Goal: Task Accomplishment & Management: Manage account settings

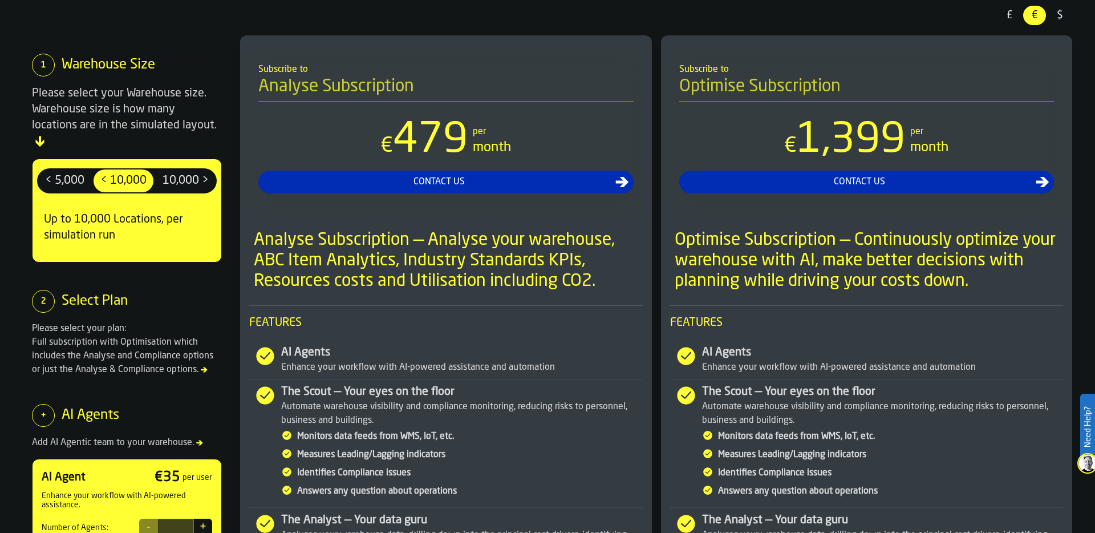
click at [1008, 13] on span "£" at bounding box center [1009, 15] width 18 height 15
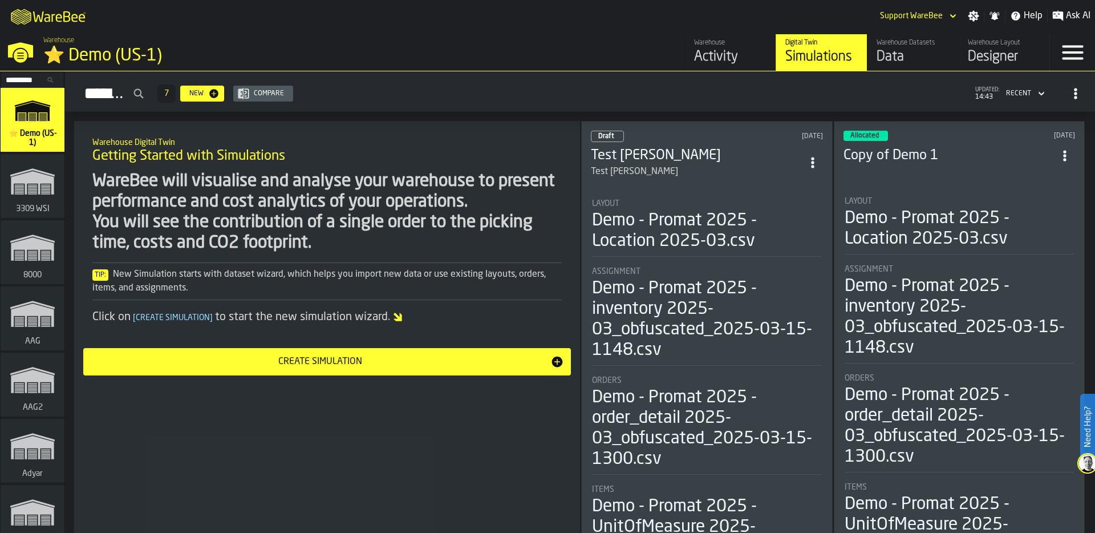
scroll to position [13726, 0]
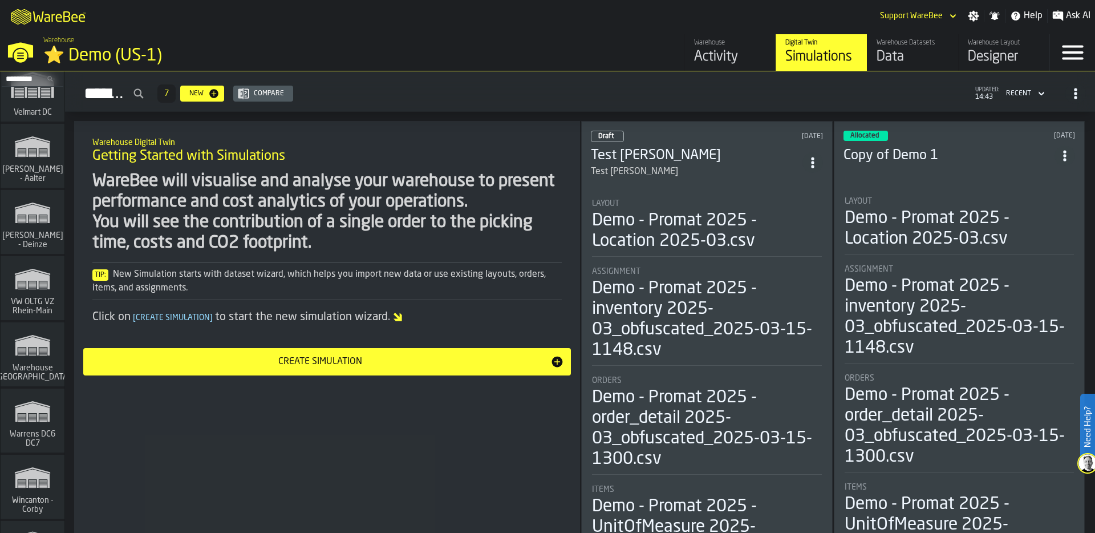
click at [44, 275] on polygon "link-to-/wh/i/44979e6c-6f66-405e-9874-c1e29f02a54a/simulations" at bounding box center [32, 280] width 34 height 19
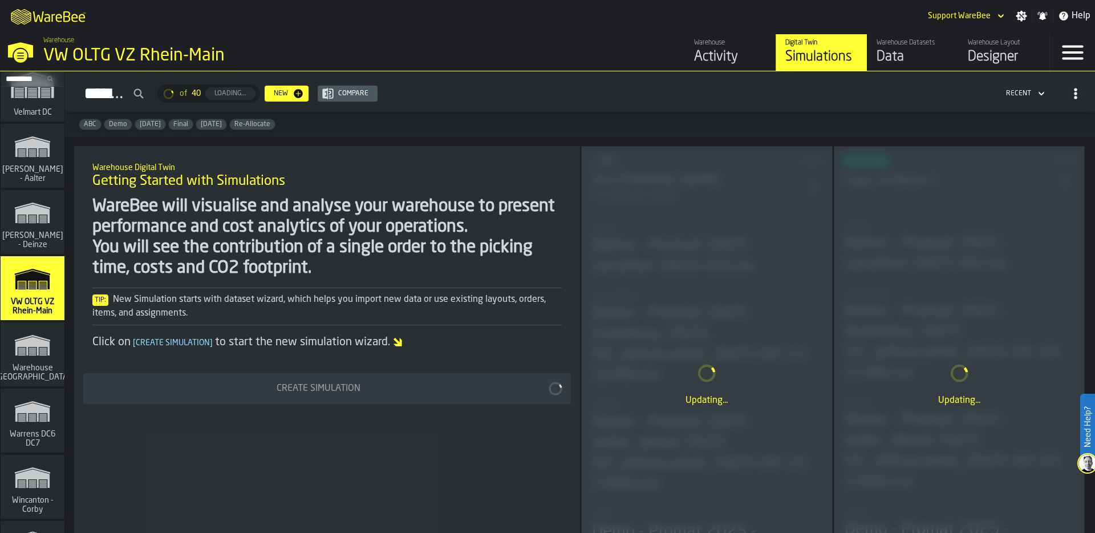
click at [574, 87] on div "Simulations of 40 Loading... New Compare Recent" at bounding box center [580, 93] width 1012 height 26
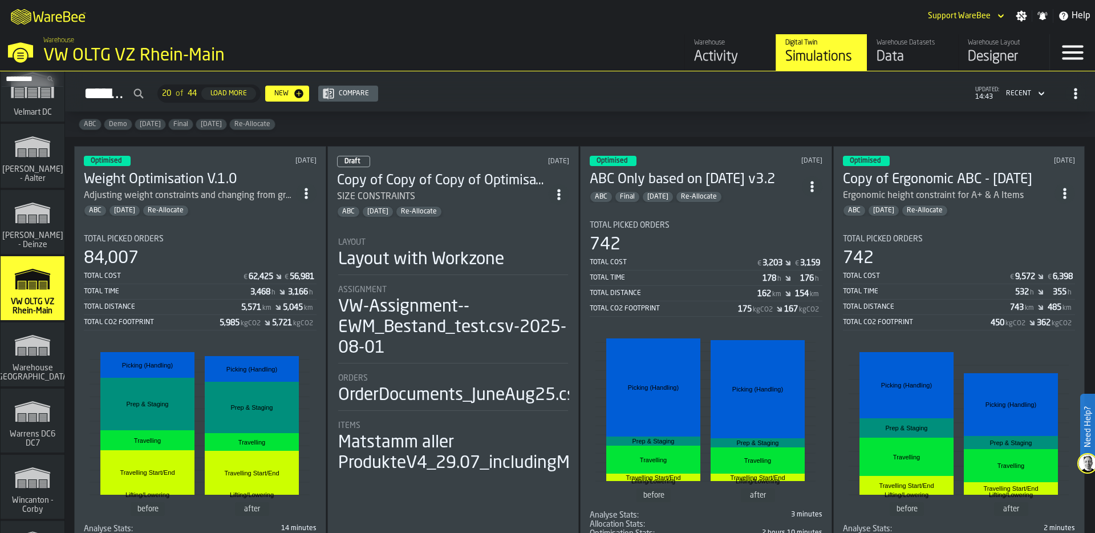
click at [307, 196] on circle "ItemListCard-DashboardItemContainer" at bounding box center [306, 197] width 3 height 3
click at [282, 270] on div "Duplicate" at bounding box center [282, 268] width 59 height 14
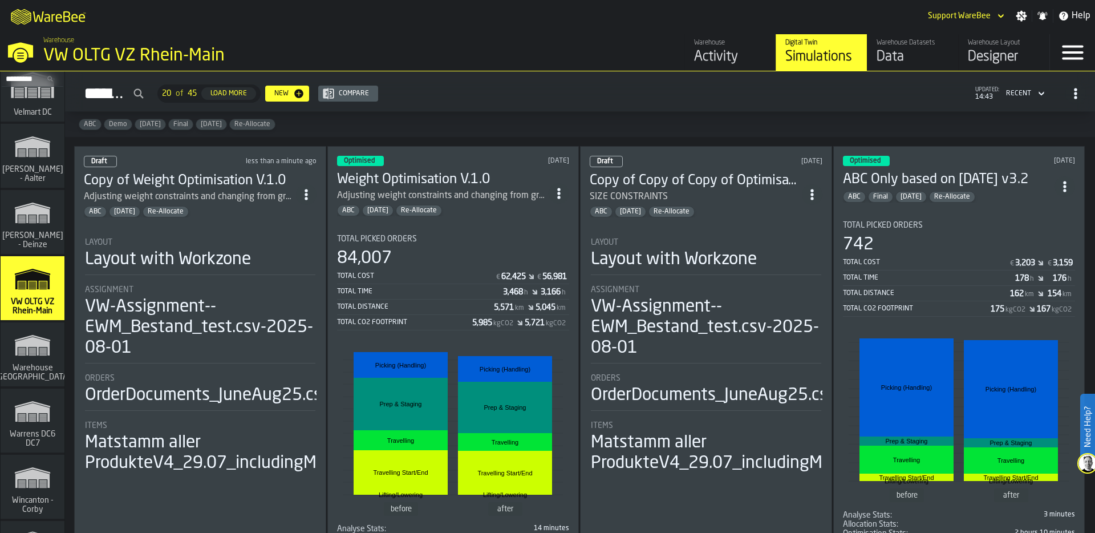
click at [145, 275] on li "Layout Layout with Workzone Assignment VW-Assignment--EWM_Bestand_test.csv-2025…" at bounding box center [200, 351] width 233 height 247
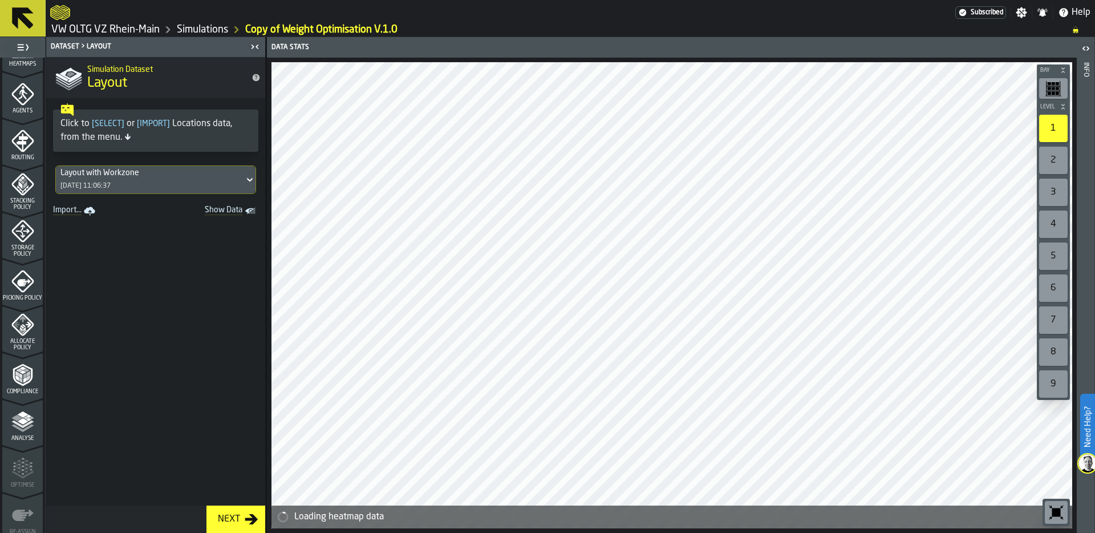
scroll to position [323, 0]
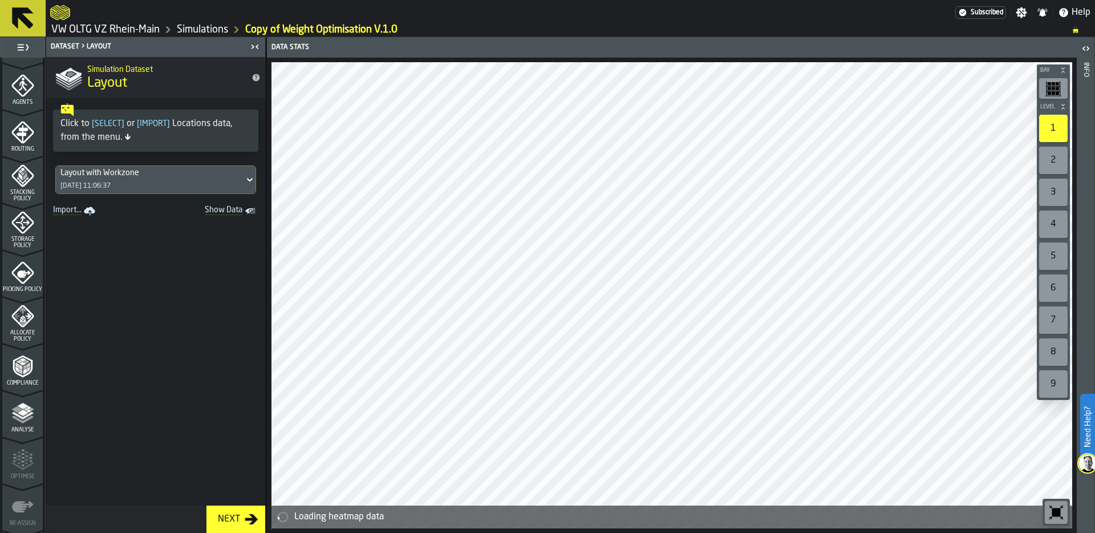
click at [21, 218] on icon "menu Storage Policy" at bounding box center [22, 223] width 14 height 14
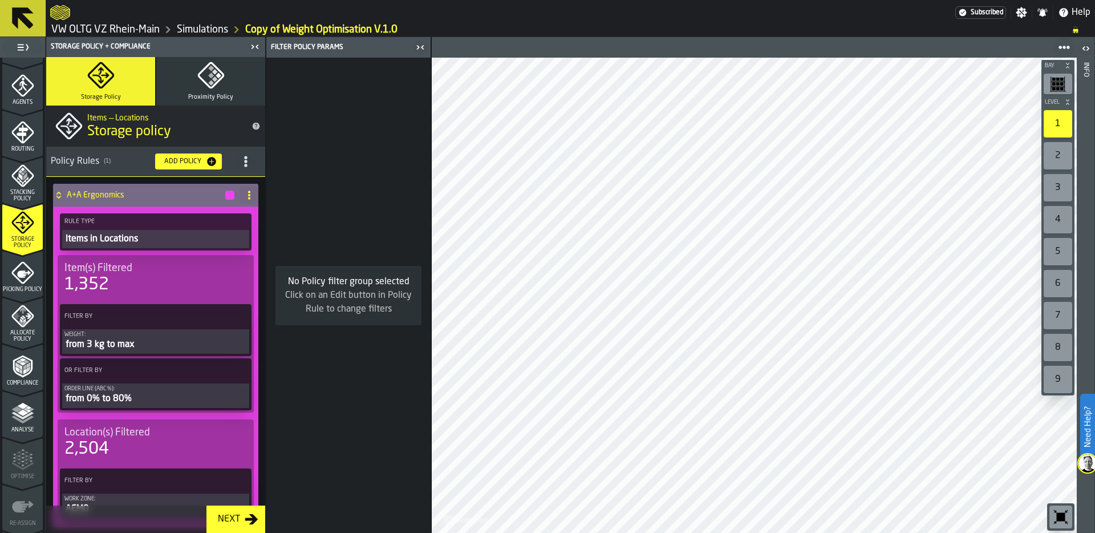
click at [242, 373] on span at bounding box center [239, 370] width 21 height 21
click at [216, 423] on div "Add (OR) Filter" at bounding box center [209, 422] width 59 height 14
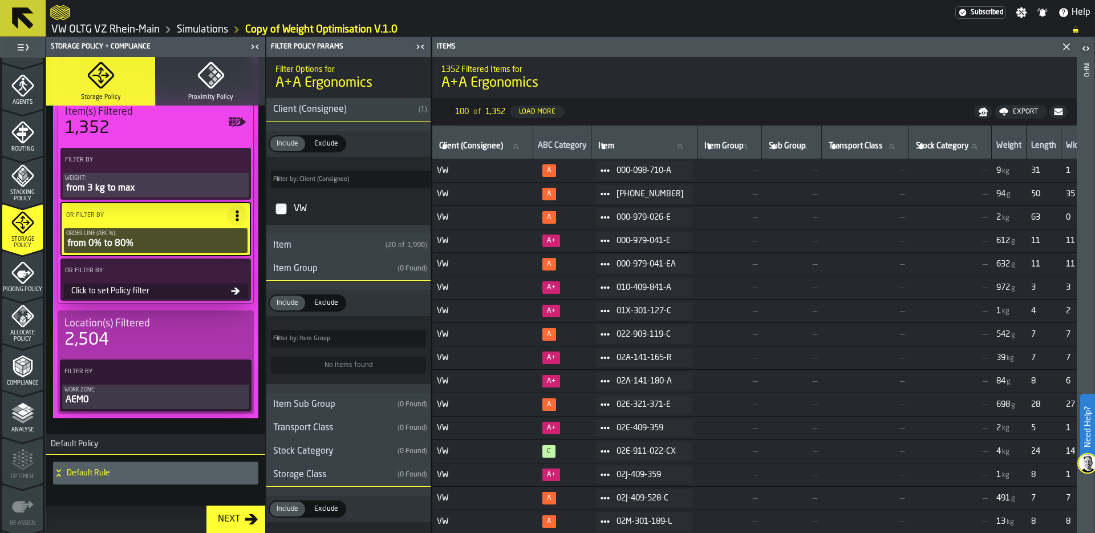
scroll to position [170, 0]
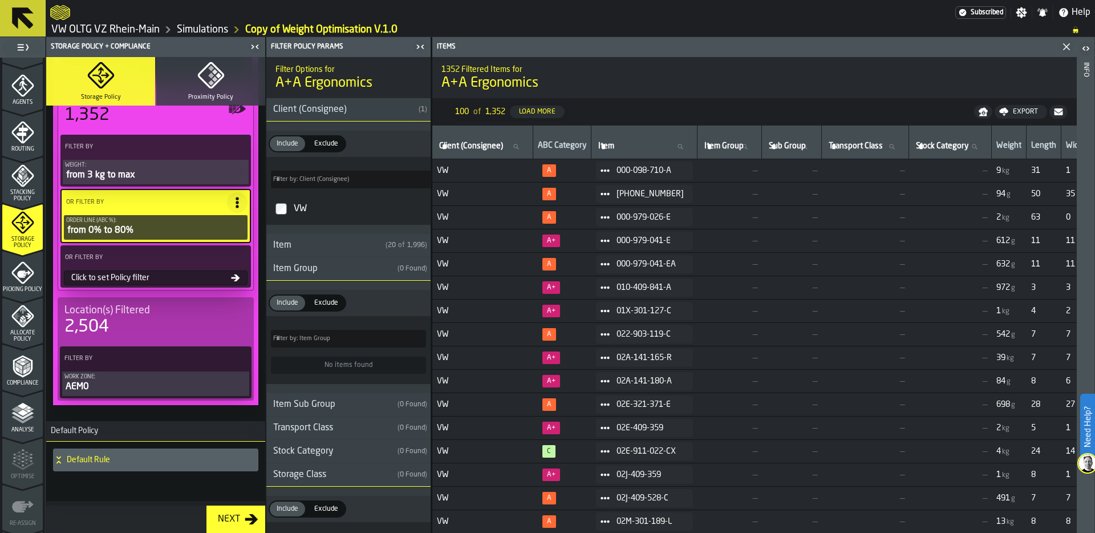
click at [133, 281] on div "Click to set Policy filter" at bounding box center [149, 277] width 164 height 9
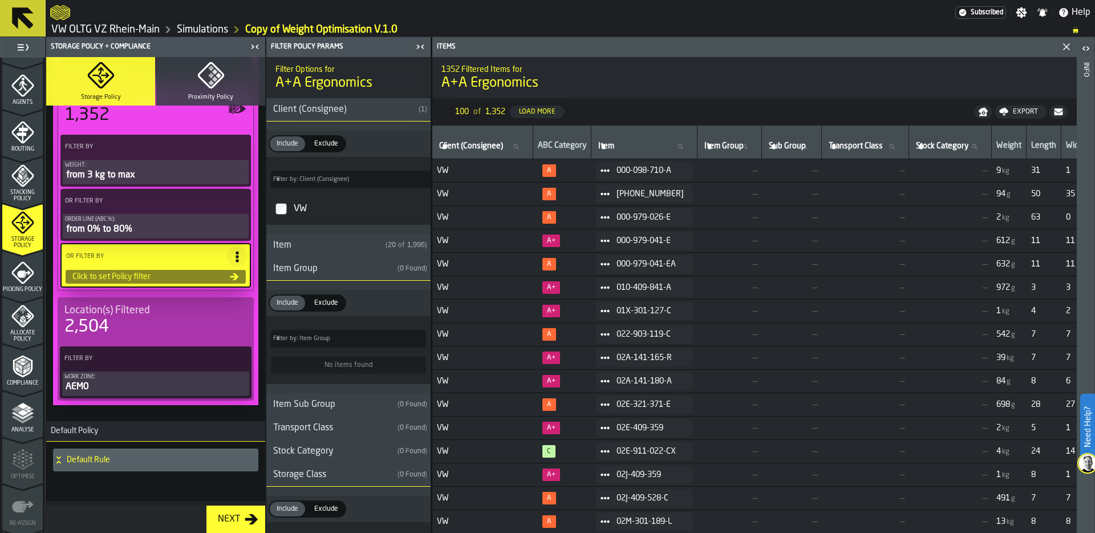
click at [298, 247] on div "Item" at bounding box center [323, 245] width 115 height 14
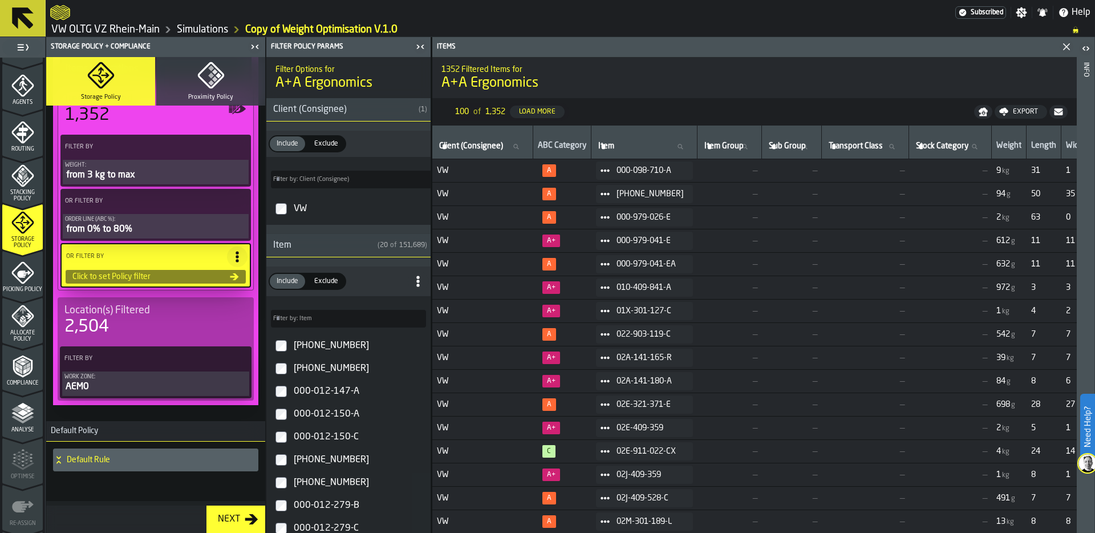
click at [298, 247] on div "Item" at bounding box center [319, 245] width 107 height 14
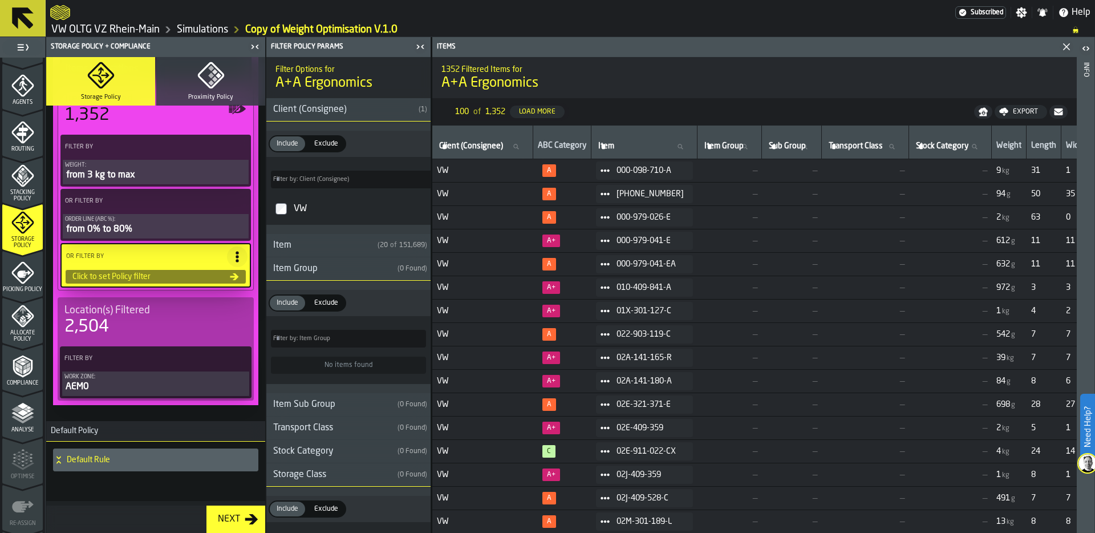
click at [380, 111] on div "Client (Consignee)" at bounding box center [340, 110] width 148 height 14
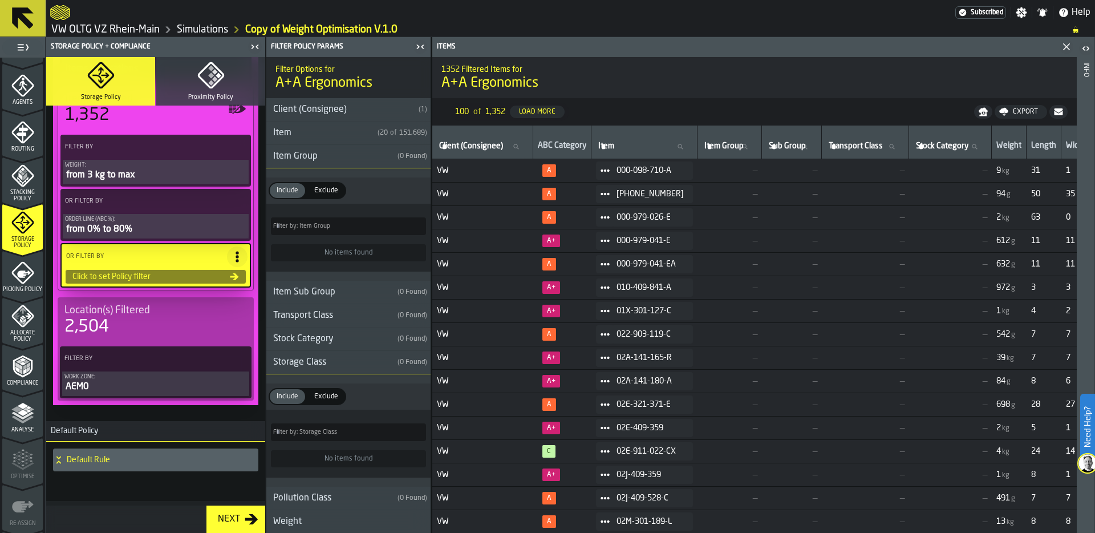
click at [363, 153] on div "Item Group" at bounding box center [329, 156] width 127 height 14
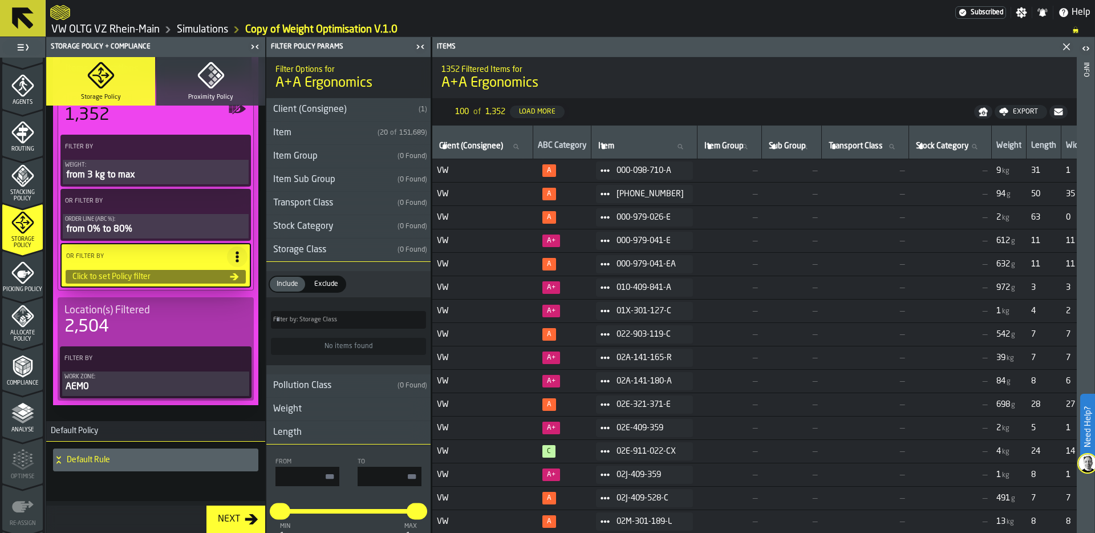
click at [357, 245] on div "Storage Class" at bounding box center [329, 250] width 127 height 14
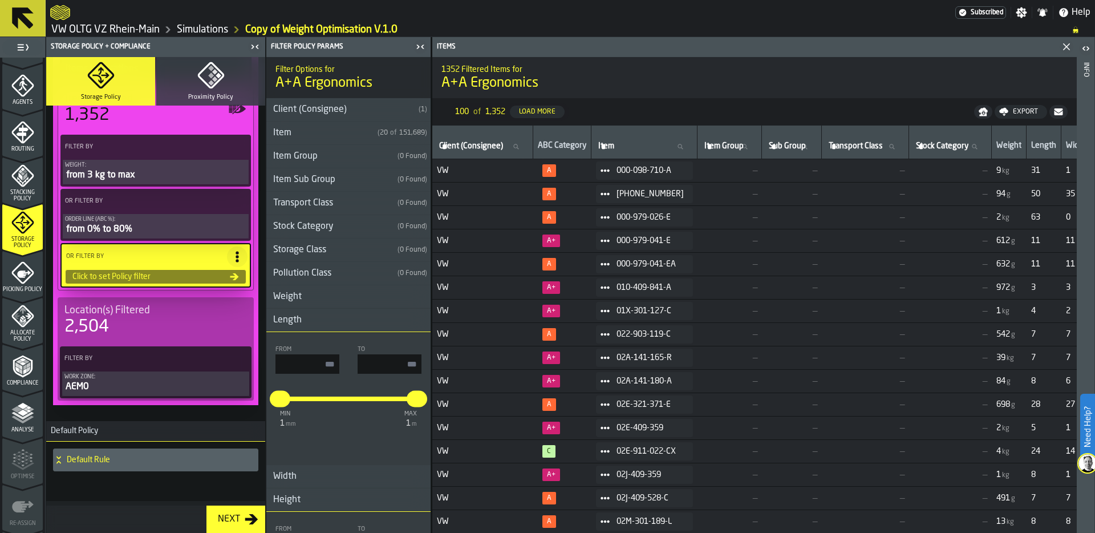
click at [345, 329] on h3 "Length" at bounding box center [348, 320] width 164 height 23
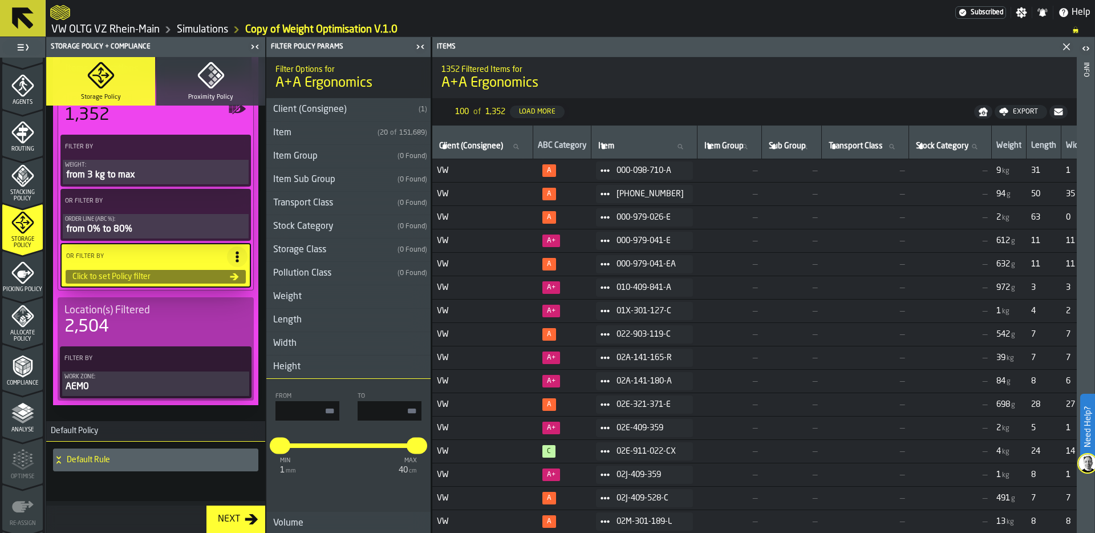
click at [351, 370] on h3 "Height" at bounding box center [348, 366] width 164 height 23
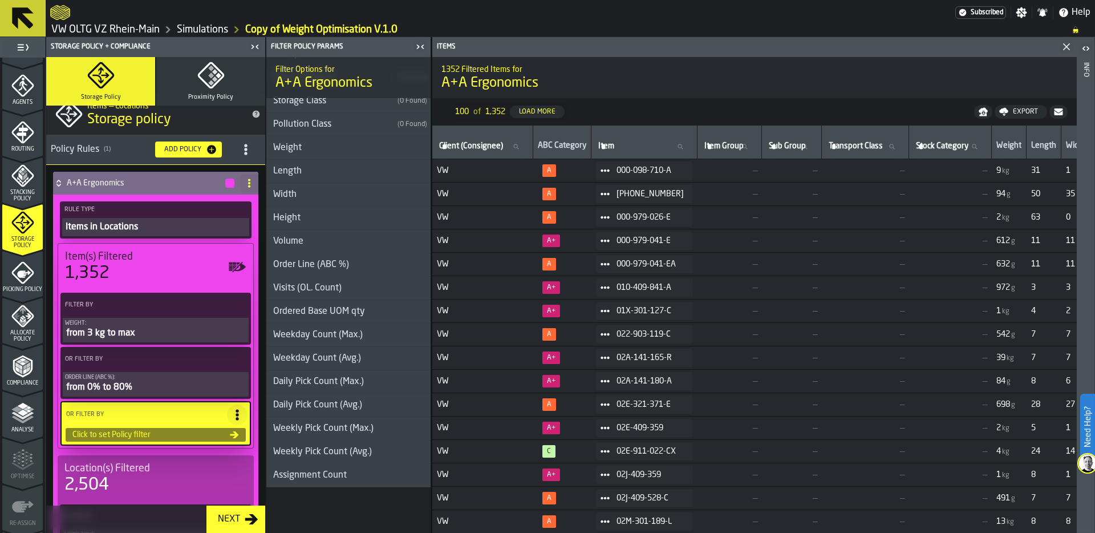
scroll to position [0, 0]
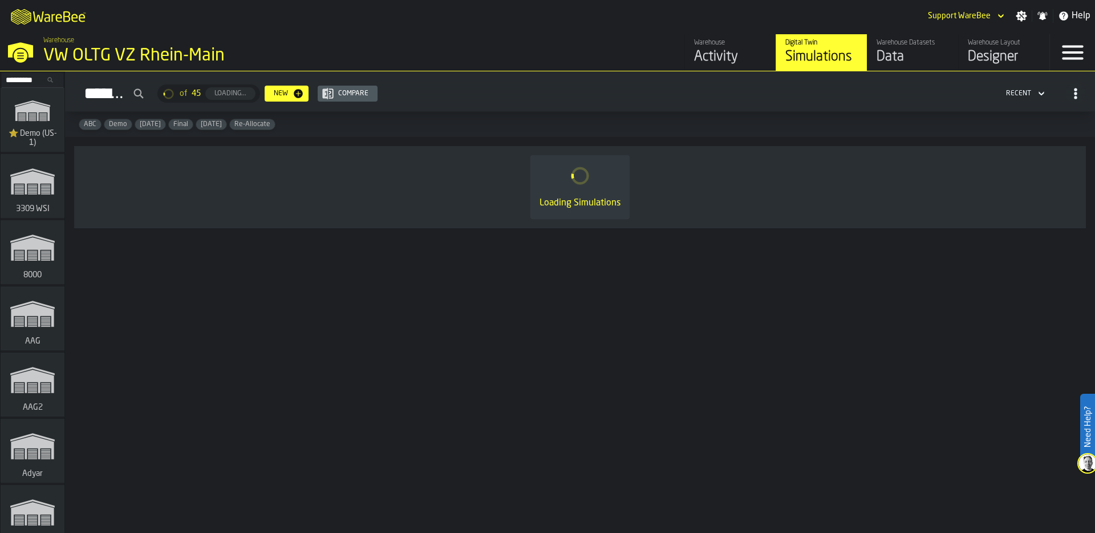
click at [902, 57] on div "Data" at bounding box center [913, 57] width 72 height 18
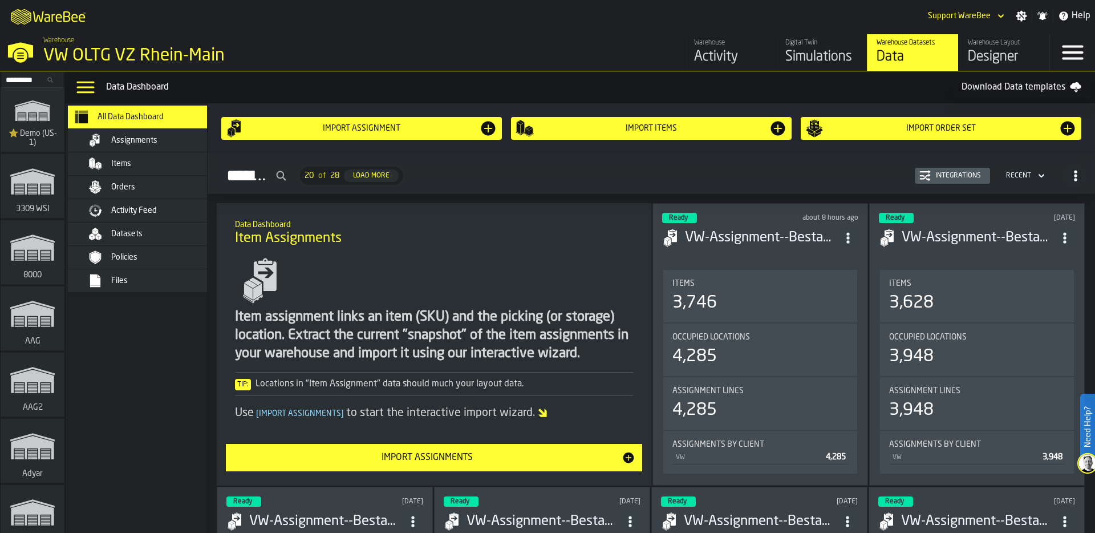
click at [155, 210] on span "Activity Feed" at bounding box center [134, 210] width 46 height 9
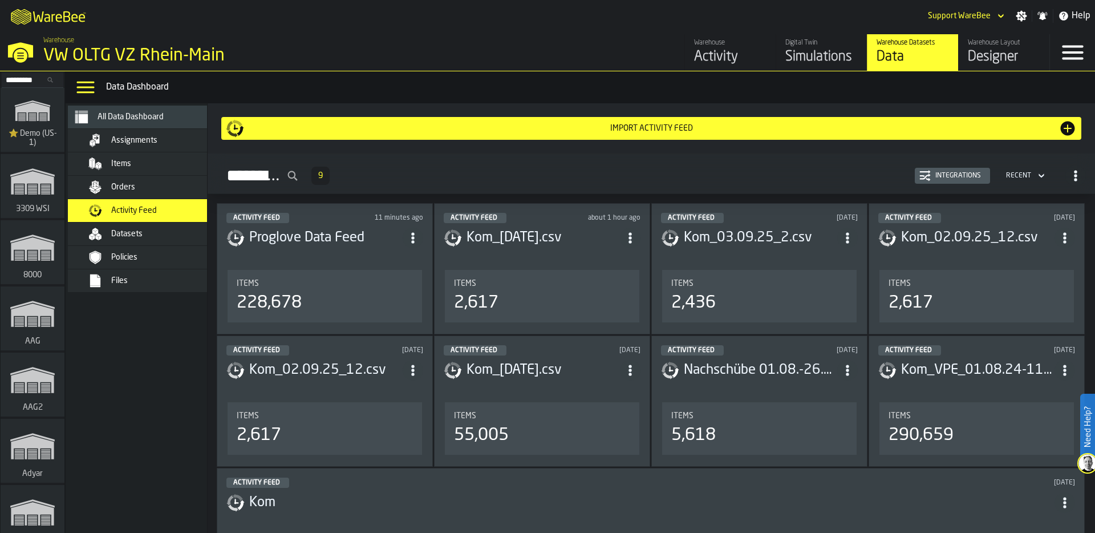
click at [926, 176] on icon "button-Integrations" at bounding box center [924, 175] width 11 height 11
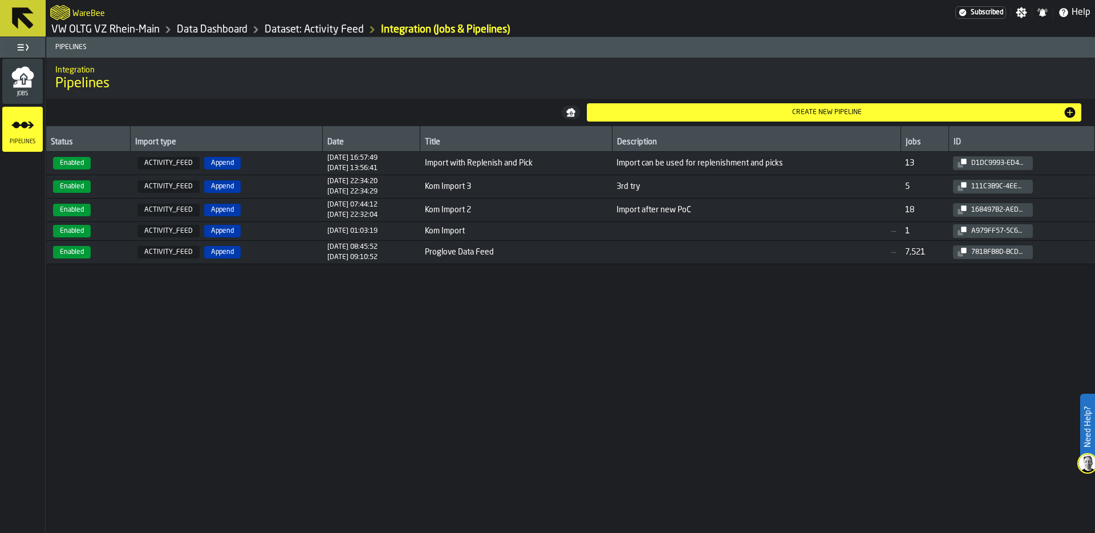
click at [23, 94] on span "Jobs" at bounding box center [22, 94] width 40 height 6
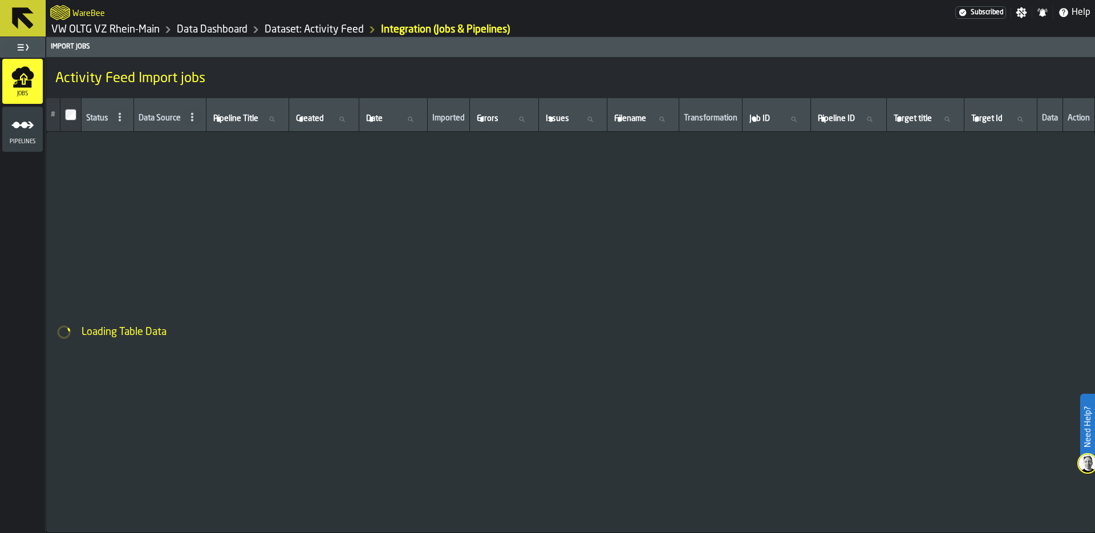
click at [160, 223] on div "Loading Table Data" at bounding box center [570, 332] width 1049 height 400
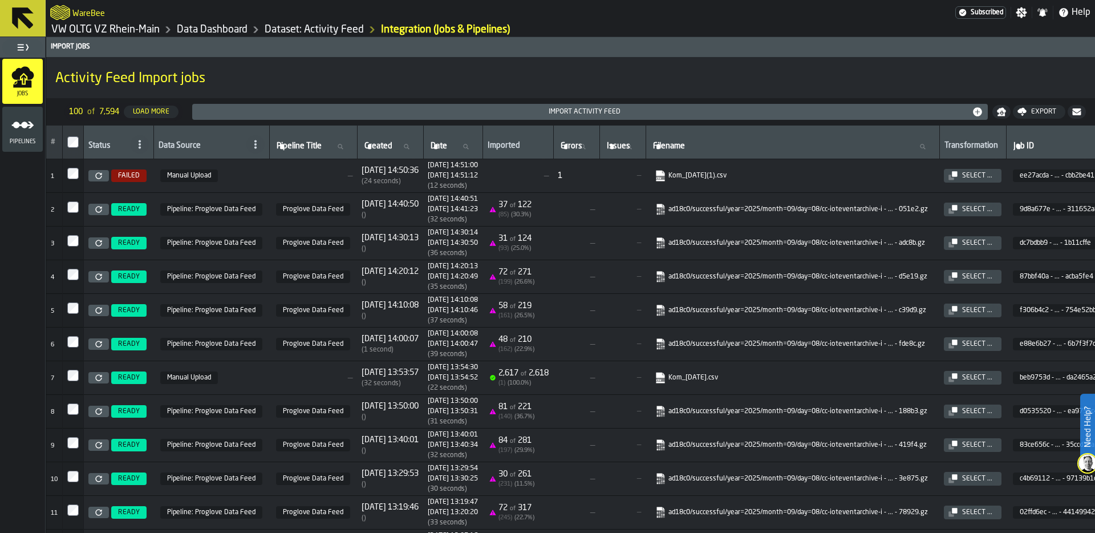
click at [745, 173] on link "Kom_[DATE](1).csv" at bounding box center [791, 175] width 273 height 11
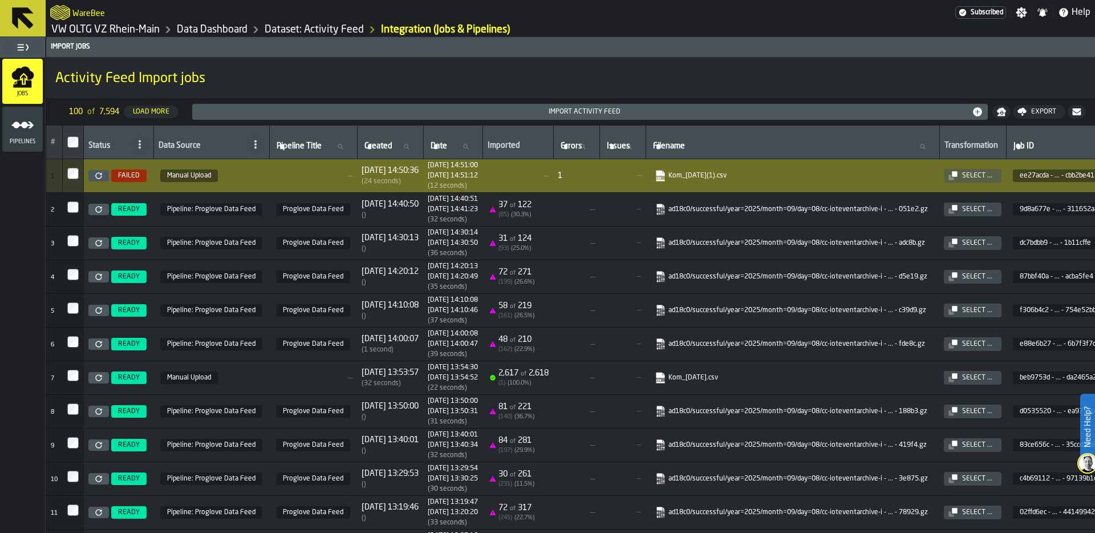
click at [552, 112] on div "Import Activity Feed" at bounding box center [584, 112] width 775 height 8
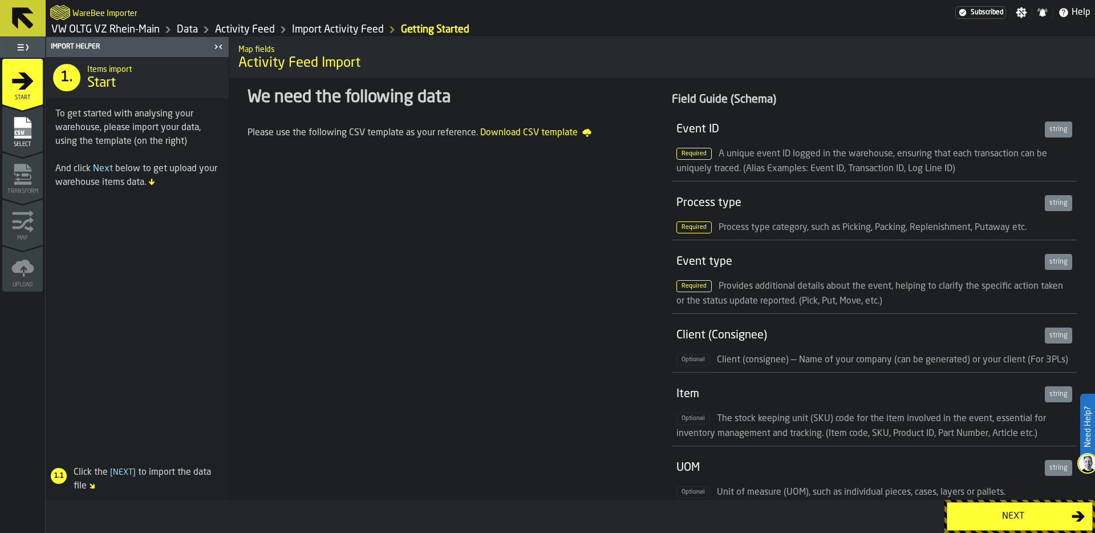
click at [1017, 510] on div "Next" at bounding box center [1012, 516] width 117 height 14
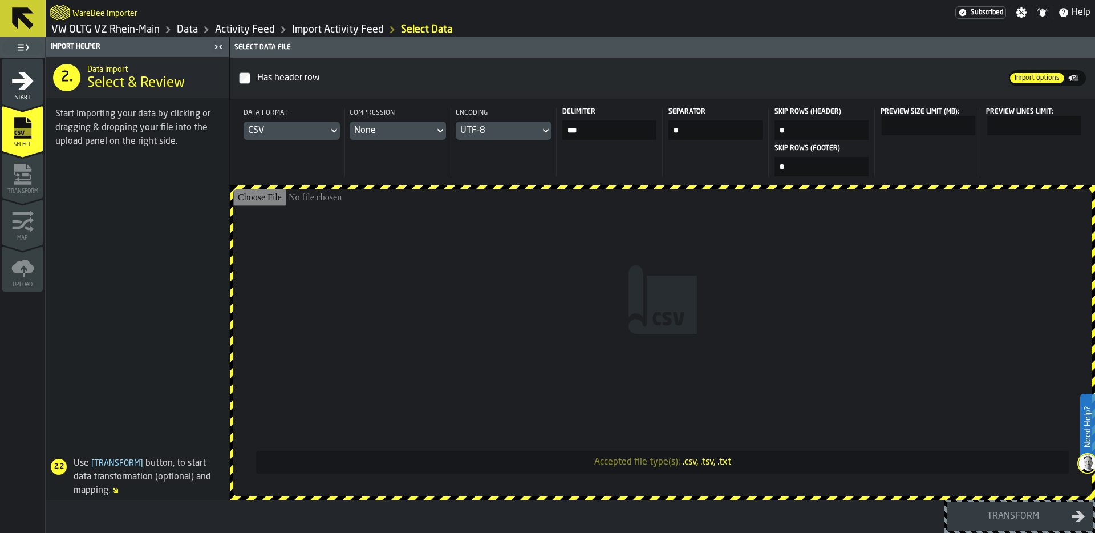
click at [647, 299] on input "Accepted file type(s): .csv, .tsv, .txt" at bounding box center [662, 342] width 858 height 307
type input "**********"
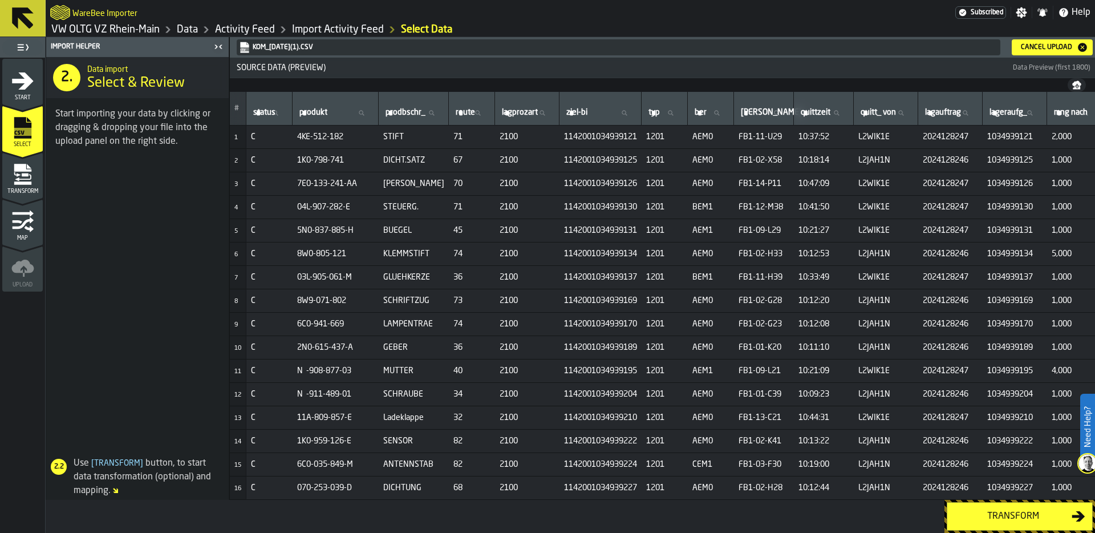
click at [1001, 513] on div "Transform" at bounding box center [1012, 516] width 117 height 14
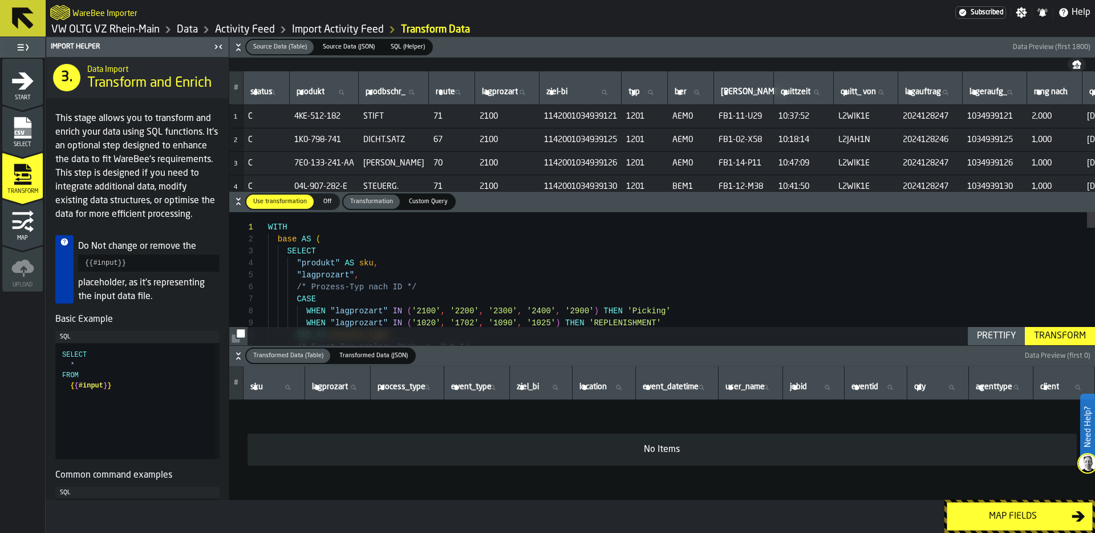
click at [1058, 331] on div "Transform" at bounding box center [1060, 336] width 61 height 14
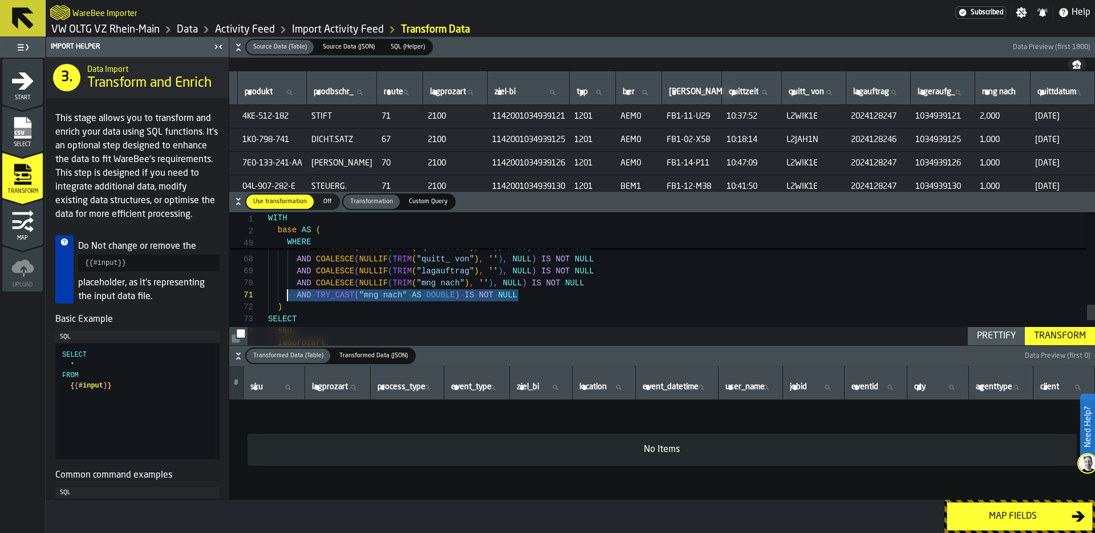
drag, startPoint x: 523, startPoint y: 296, endPoint x: 287, endPoint y: 291, distance: 235.6
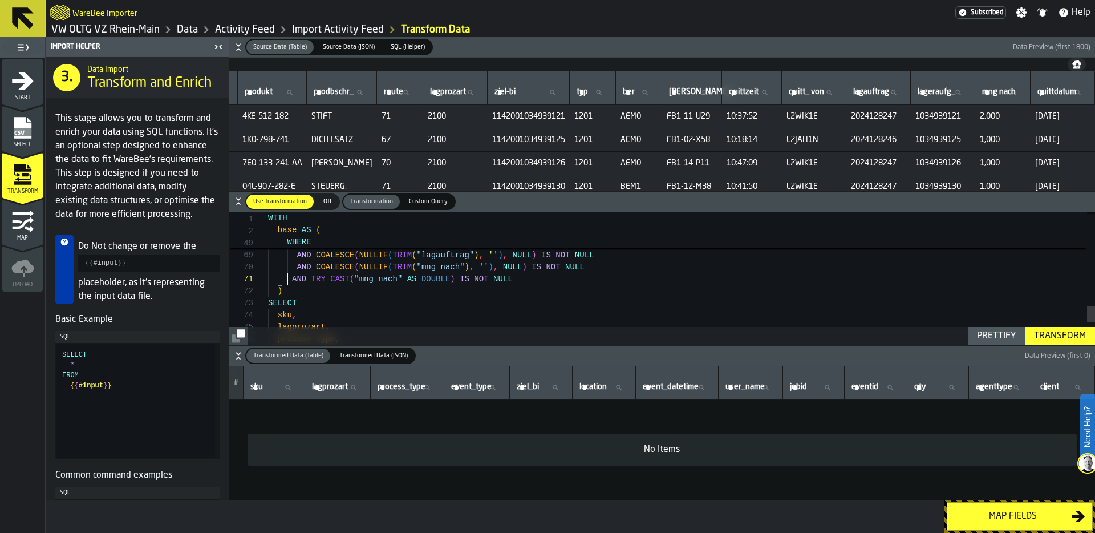
type textarea "**********"
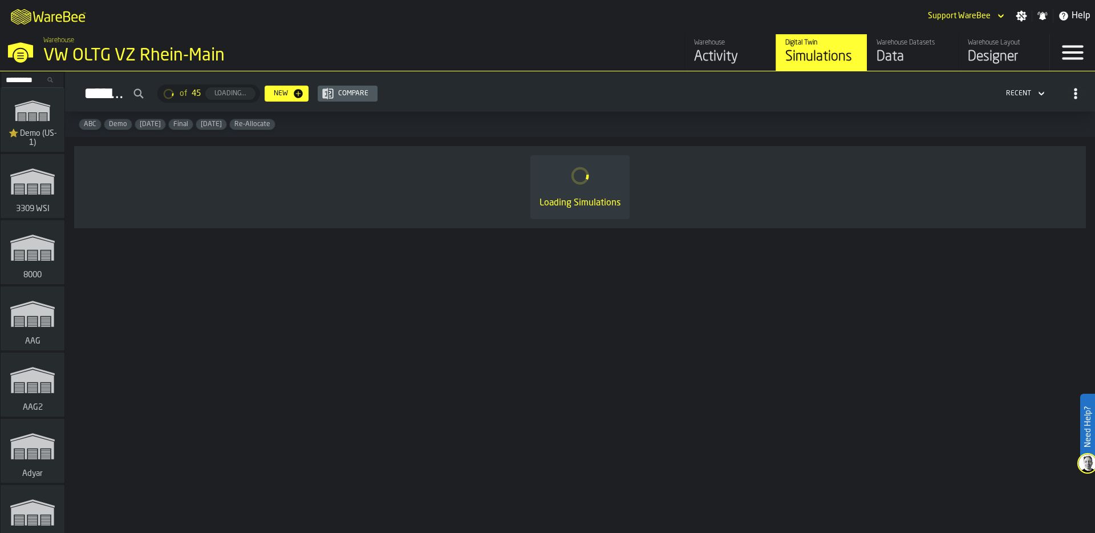
click at [23, 78] on input "Search..." at bounding box center [32, 80] width 59 height 13
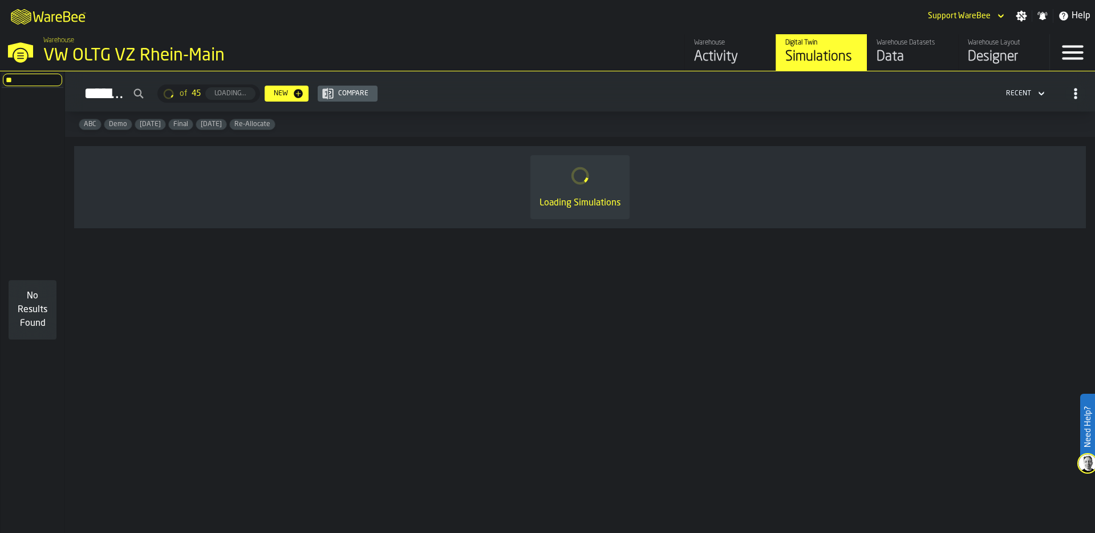
type input "*"
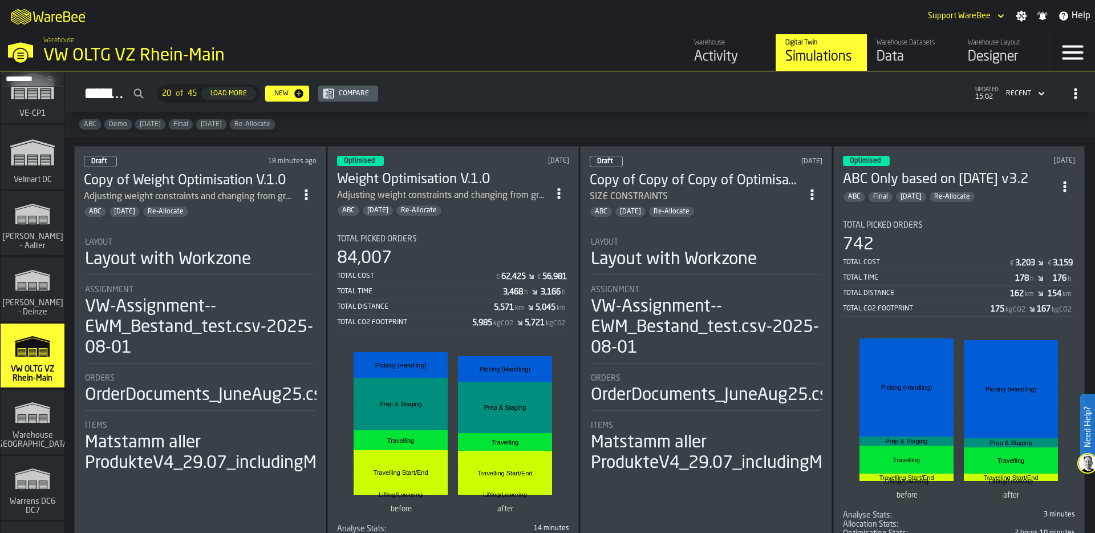
scroll to position [13980, 0]
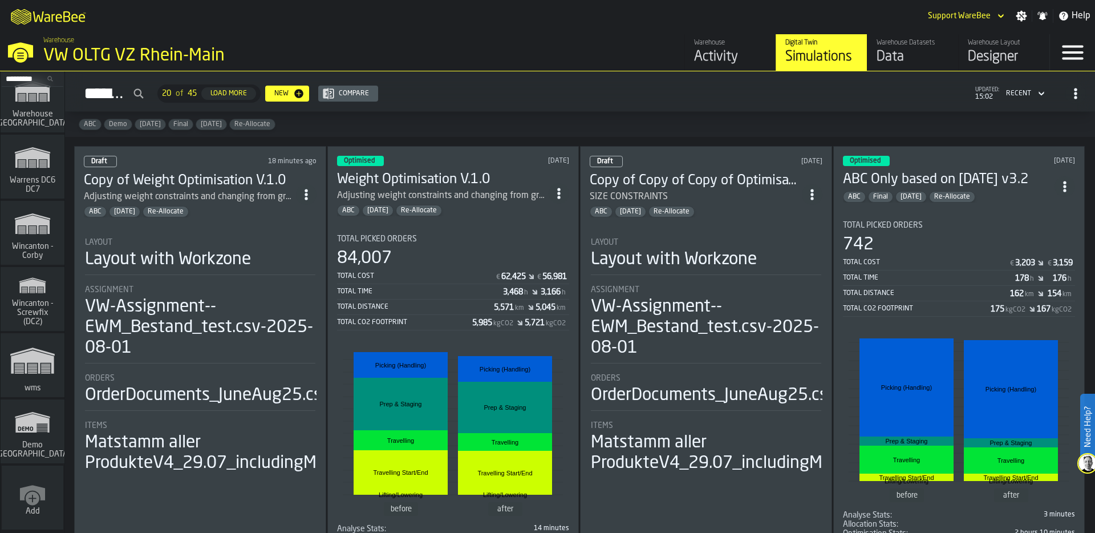
click at [26, 512] on span "Add" at bounding box center [33, 511] width 14 height 9
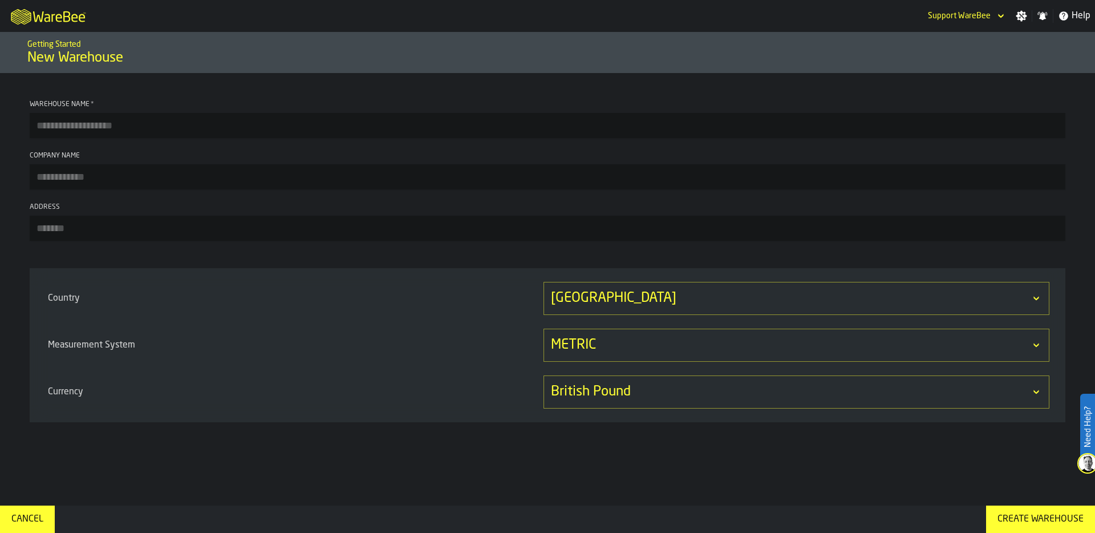
click at [92, 125] on input "Warehouse Name *" at bounding box center [548, 125] width 1036 height 25
type input "**********"
type input "******"
click at [686, 298] on div "United Kingdom" at bounding box center [791, 298] width 480 height 18
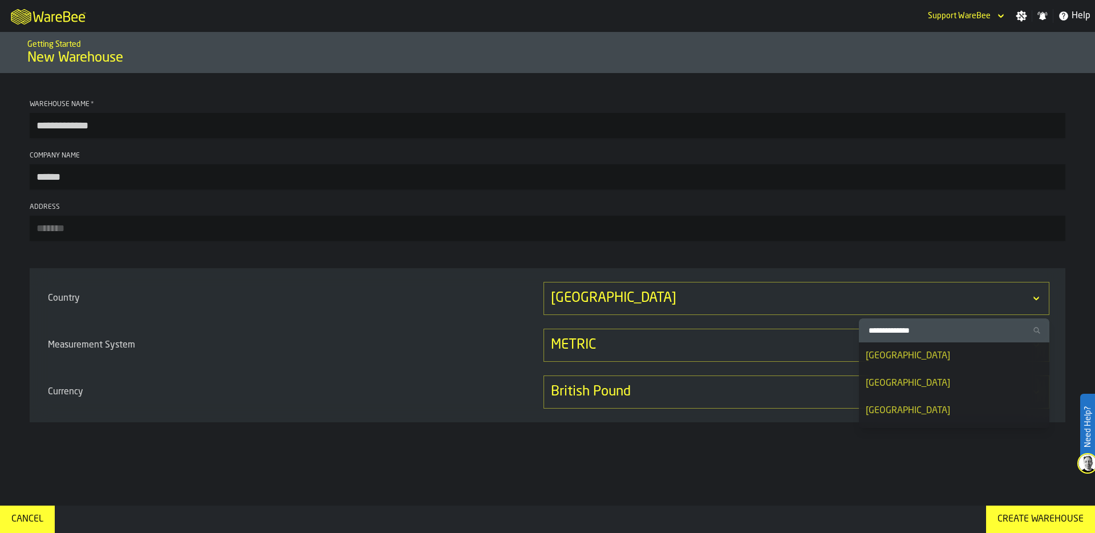
click at [891, 330] on input "Search Country" at bounding box center [954, 330] width 181 height 15
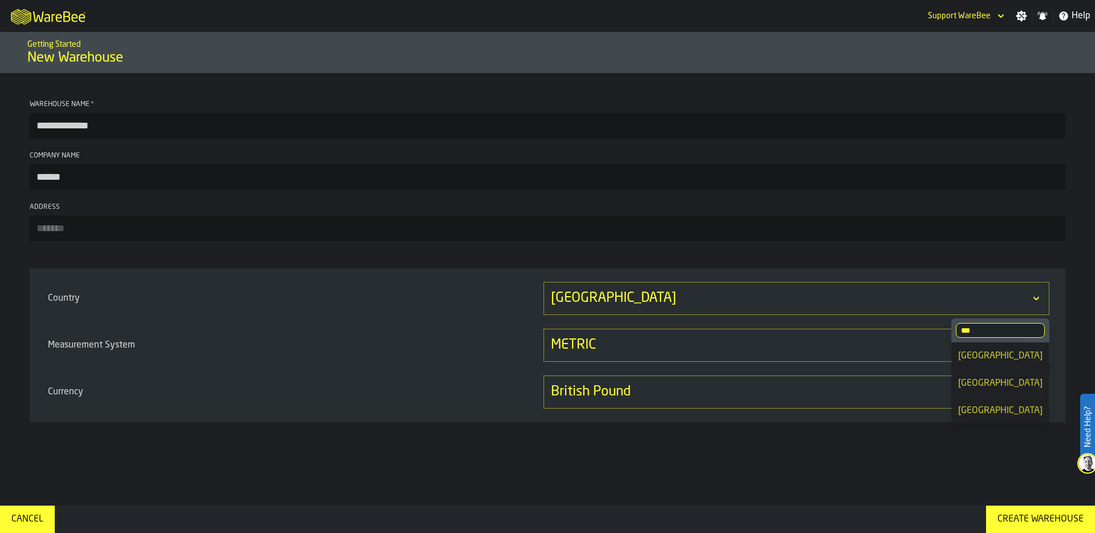
type input "***"
click at [996, 384] on div "Belgium" at bounding box center [1000, 383] width 84 height 14
click at [704, 387] on div "British Pound" at bounding box center [791, 392] width 480 height 18
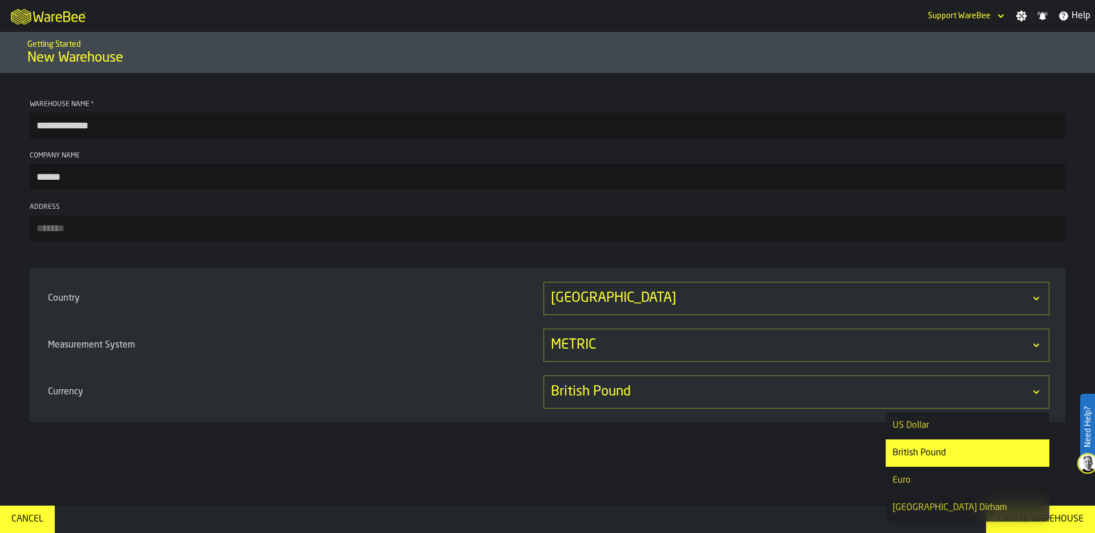
click at [908, 479] on div "Euro" at bounding box center [968, 480] width 150 height 14
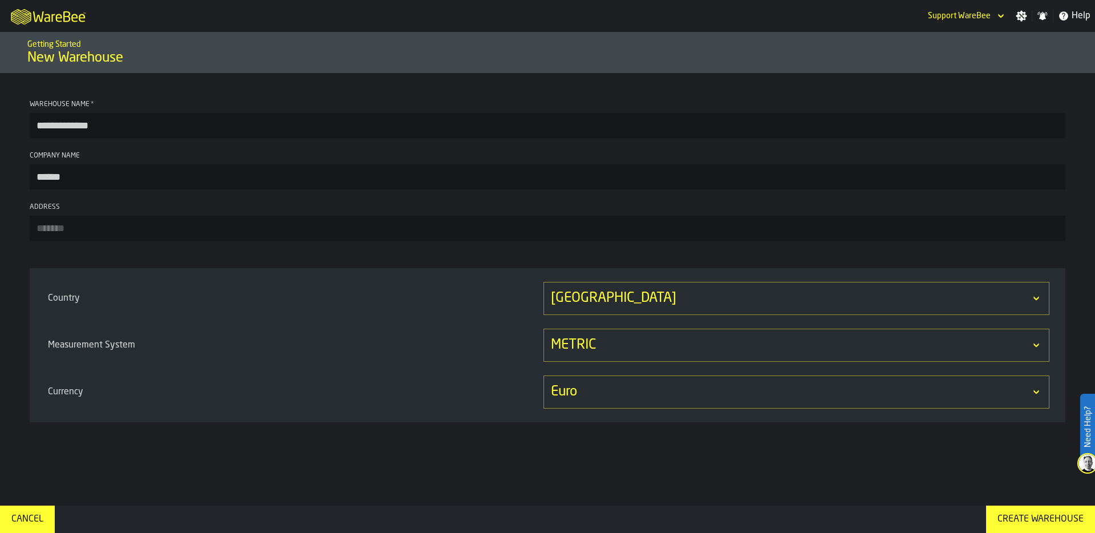
click at [1033, 518] on div "Create Warehouse" at bounding box center [1040, 519] width 95 height 14
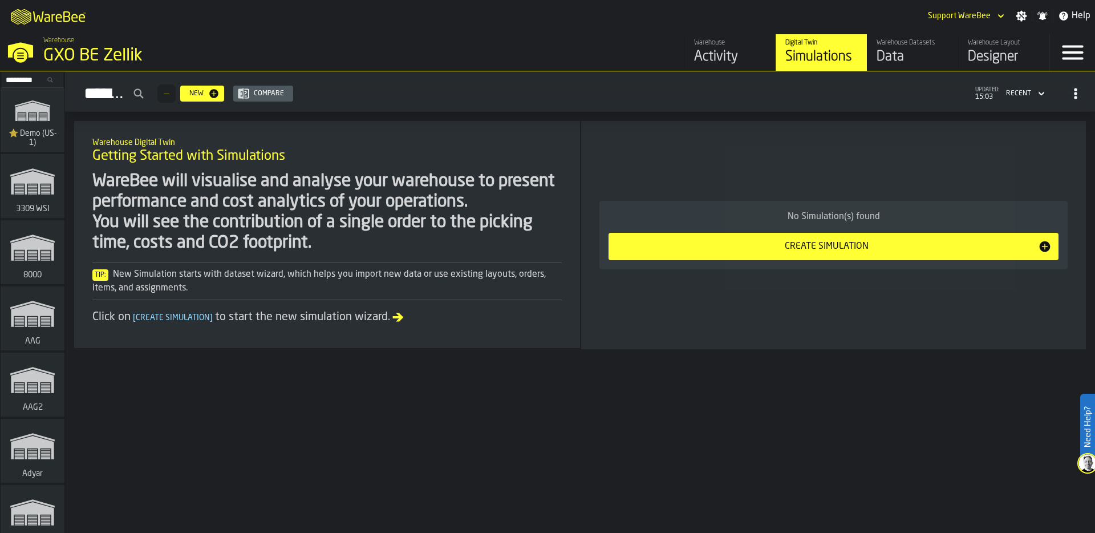
click at [895, 63] on div "Data" at bounding box center [913, 57] width 72 height 18
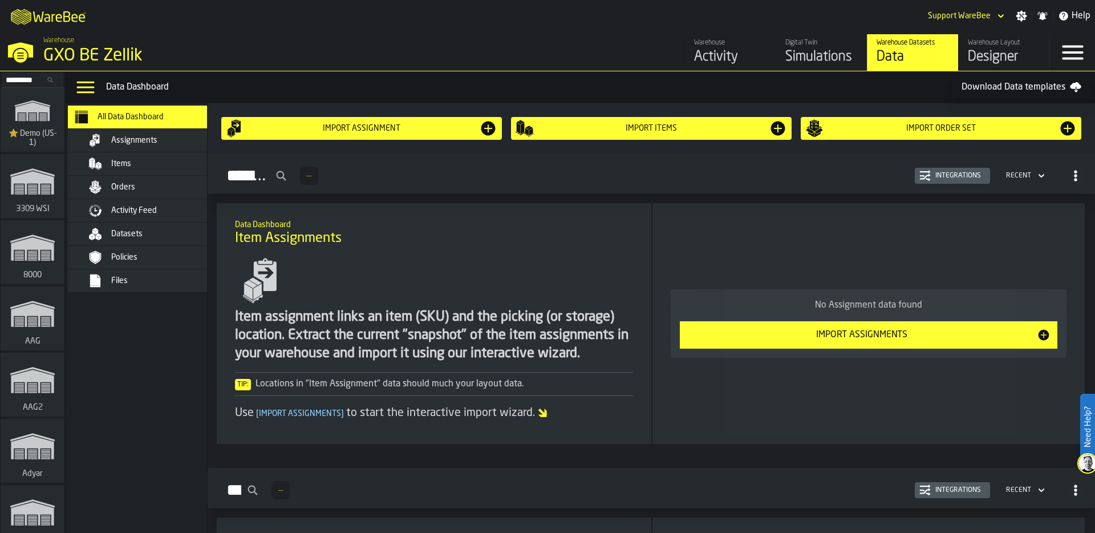
click at [157, 281] on div "Files" at bounding box center [167, 280] width 112 height 9
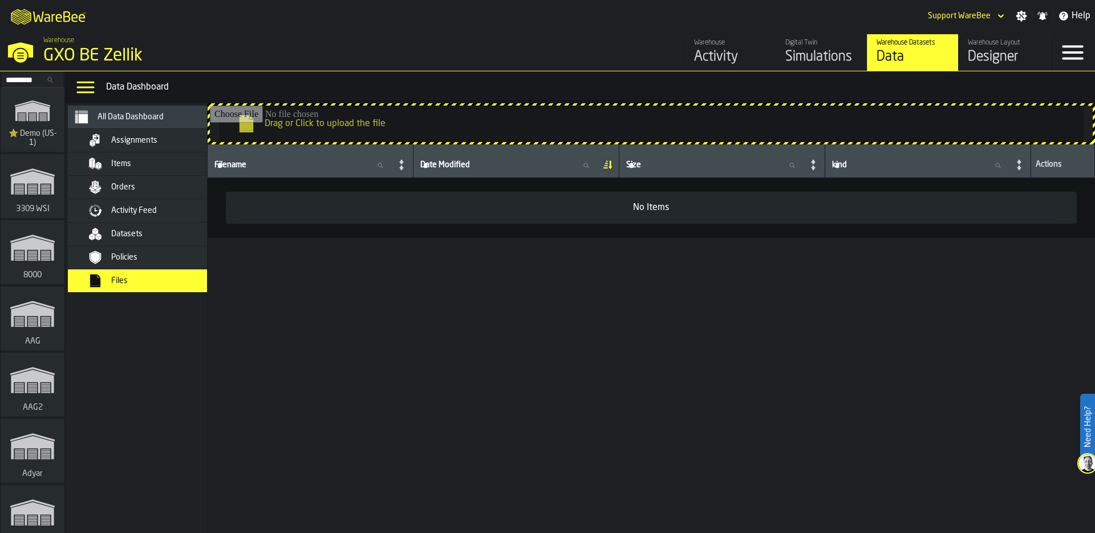
click at [728, 117] on input "Drag or Click to upload the file" at bounding box center [651, 124] width 883 height 37
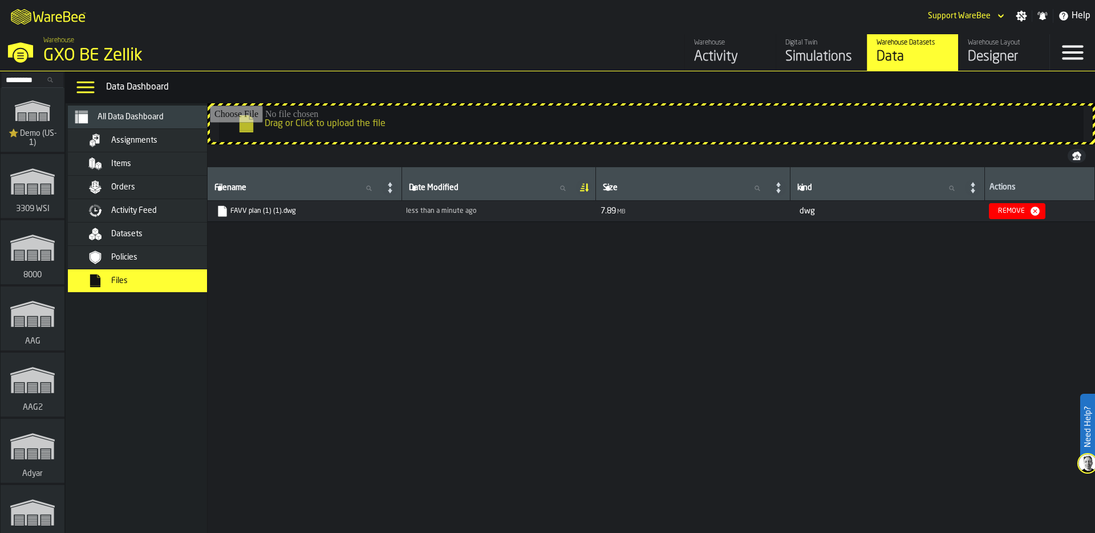
click at [1029, 212] on div "Remove" at bounding box center [1012, 211] width 36 height 8
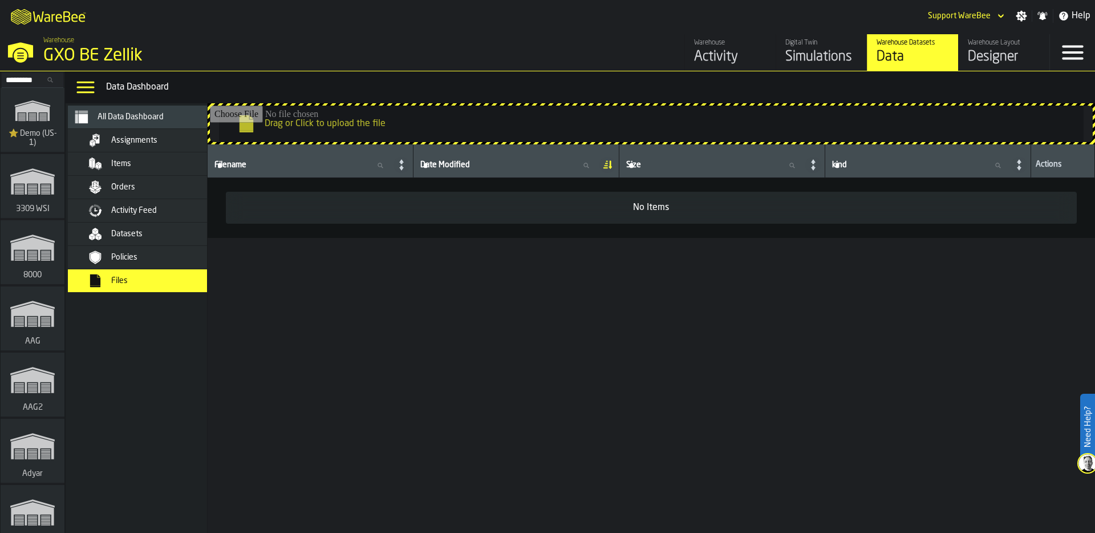
click at [463, 128] on input "Drag or Click to upload the file" at bounding box center [651, 124] width 883 height 37
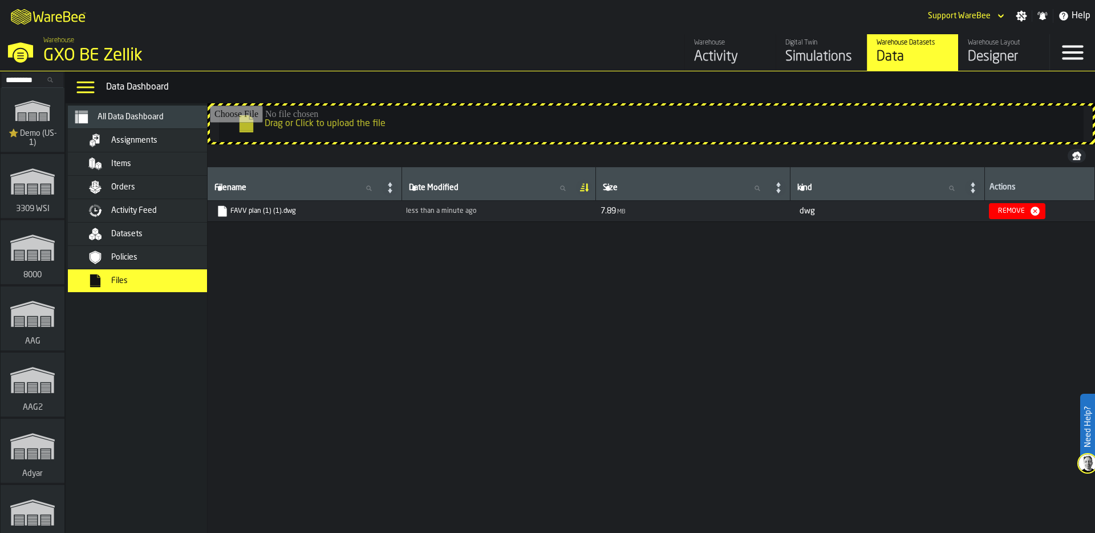
click at [601, 117] on input "Drag or Click to upload the file" at bounding box center [651, 124] width 883 height 37
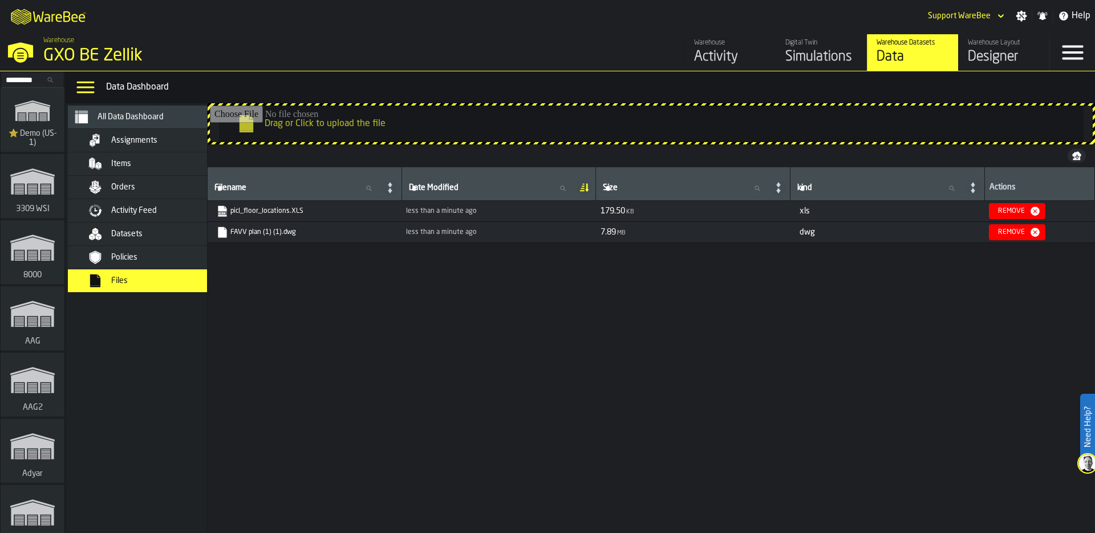
click at [487, 121] on input "Drag or Click to upload the file" at bounding box center [651, 124] width 883 height 37
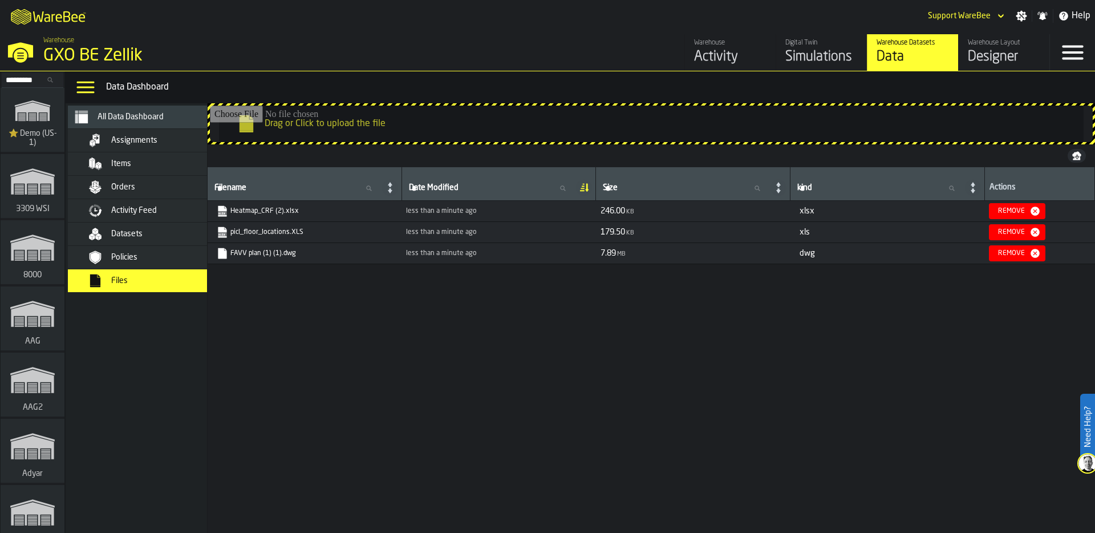
click at [432, 118] on input "Drag or Click to upload the file" at bounding box center [651, 124] width 883 height 37
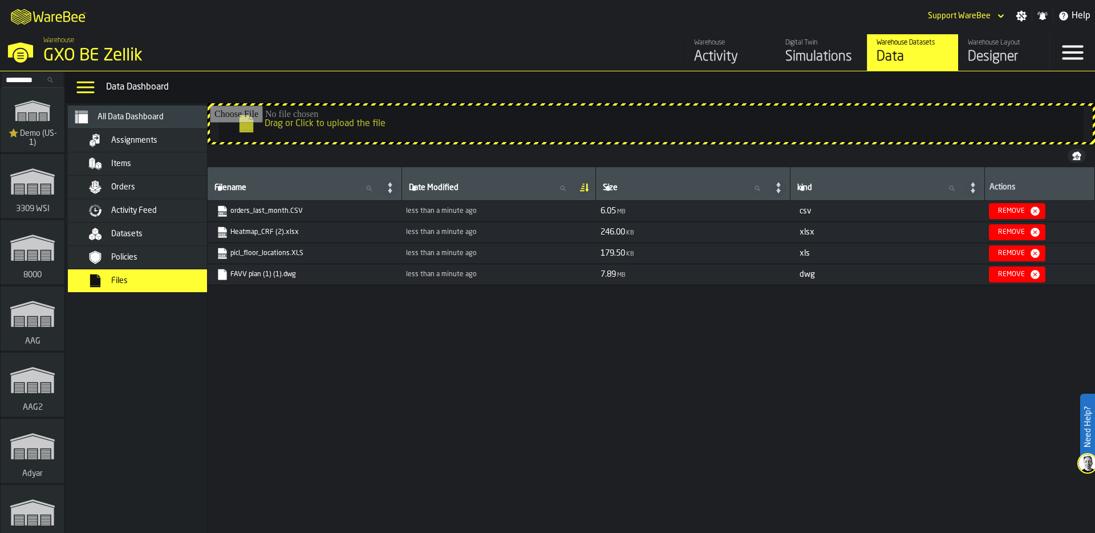
click at [462, 128] on input "Drag or Click to upload the file" at bounding box center [651, 124] width 883 height 37
click at [1022, 17] on icon "button-toggle-Settings" at bounding box center [1021, 16] width 11 height 11
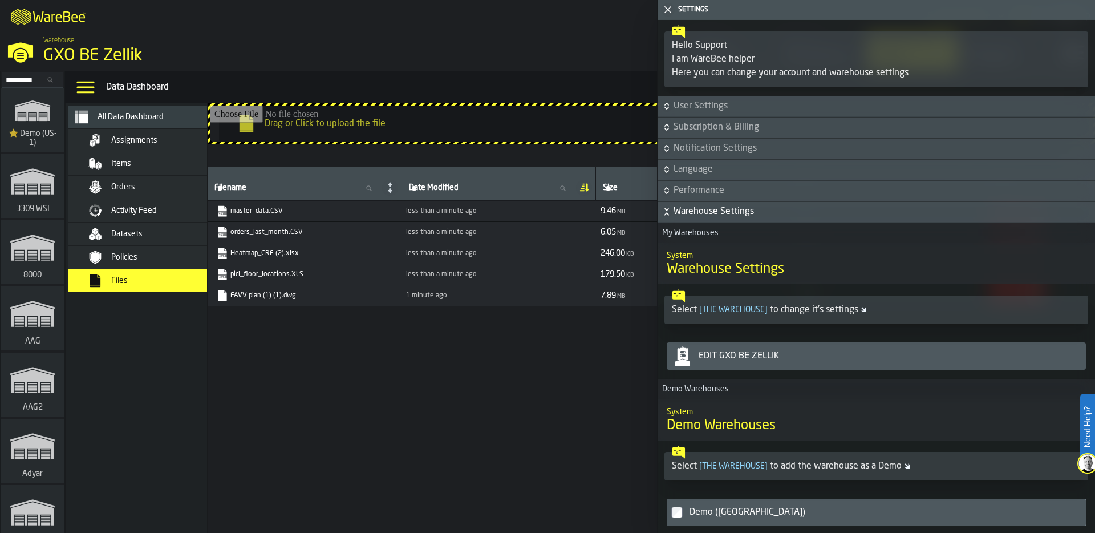
click at [786, 349] on div "Edit GXO BE Zellik" at bounding box center [887, 356] width 387 height 14
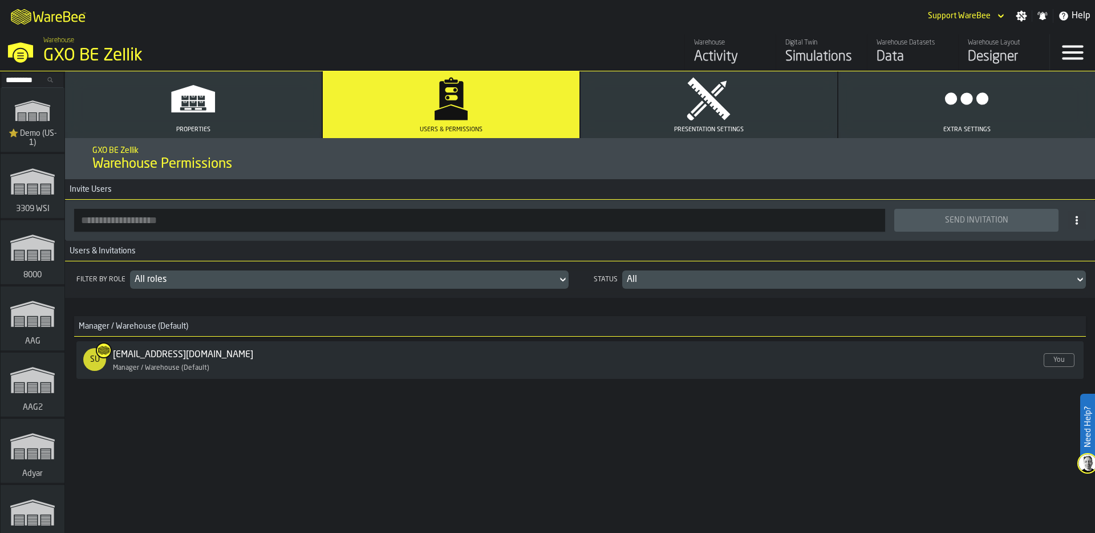
click at [248, 219] on input "button-toolbar-" at bounding box center [479, 220] width 811 height 23
type input "*"
click at [193, 219] on input "button-toolbar-" at bounding box center [479, 220] width 811 height 23
paste input "**********"
type input "**********"
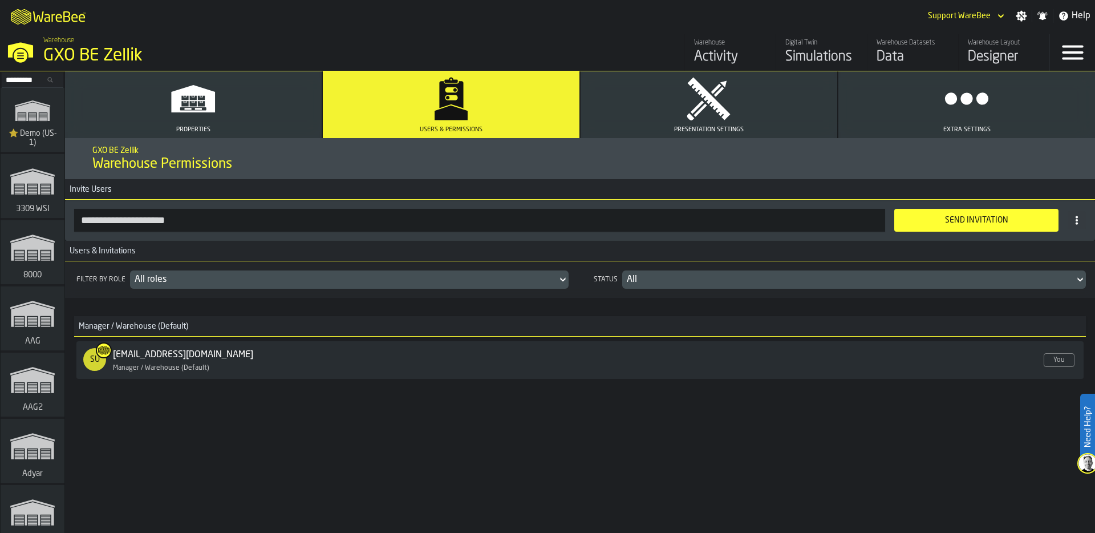
click at [1079, 221] on icon at bounding box center [1076, 220] width 9 height 9
click at [942, 218] on div "Send Invitation" at bounding box center [976, 220] width 151 height 9
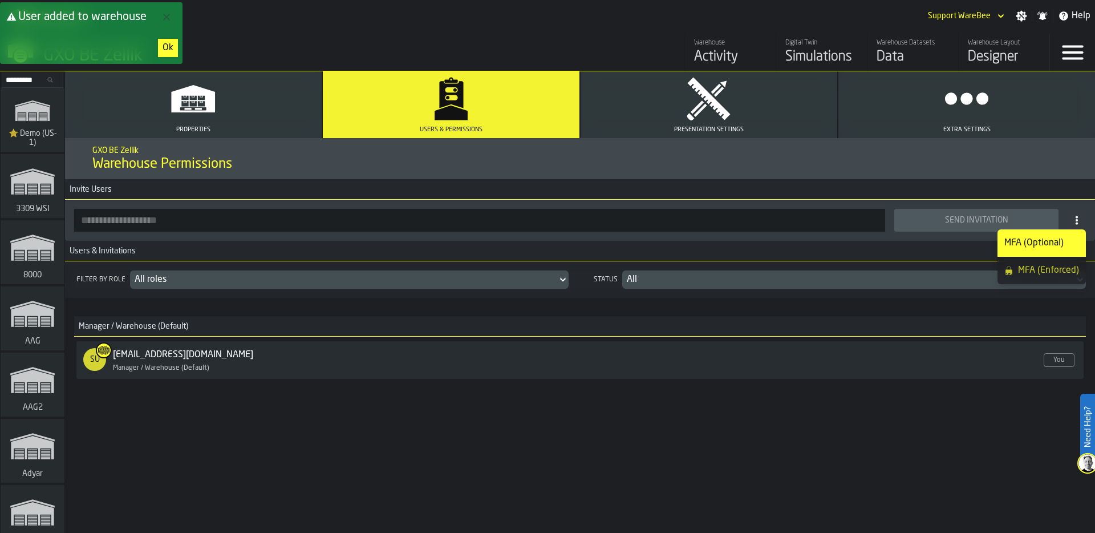
click at [168, 46] on div "Ok" at bounding box center [168, 48] width 11 height 14
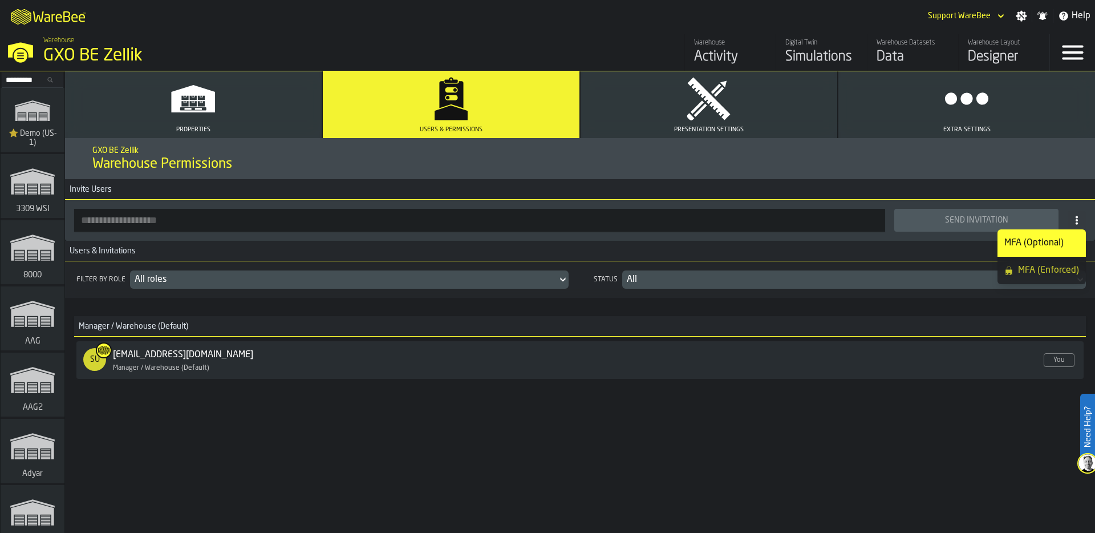
click at [165, 216] on input "button-toolbar-" at bounding box center [479, 220] width 811 height 23
paste input "**********"
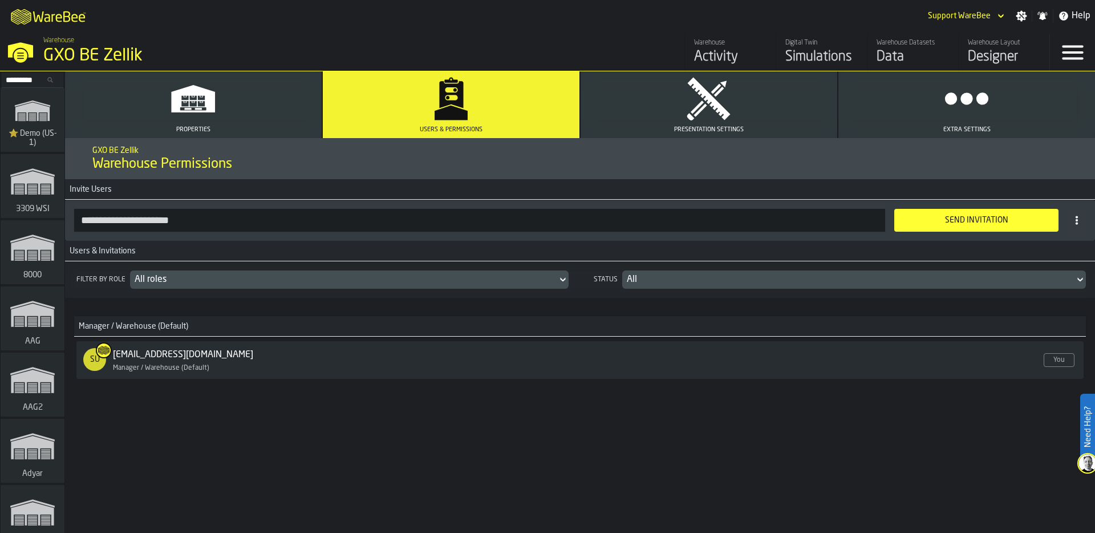
type input "**********"
click at [947, 218] on div "Send Invitation" at bounding box center [976, 220] width 151 height 9
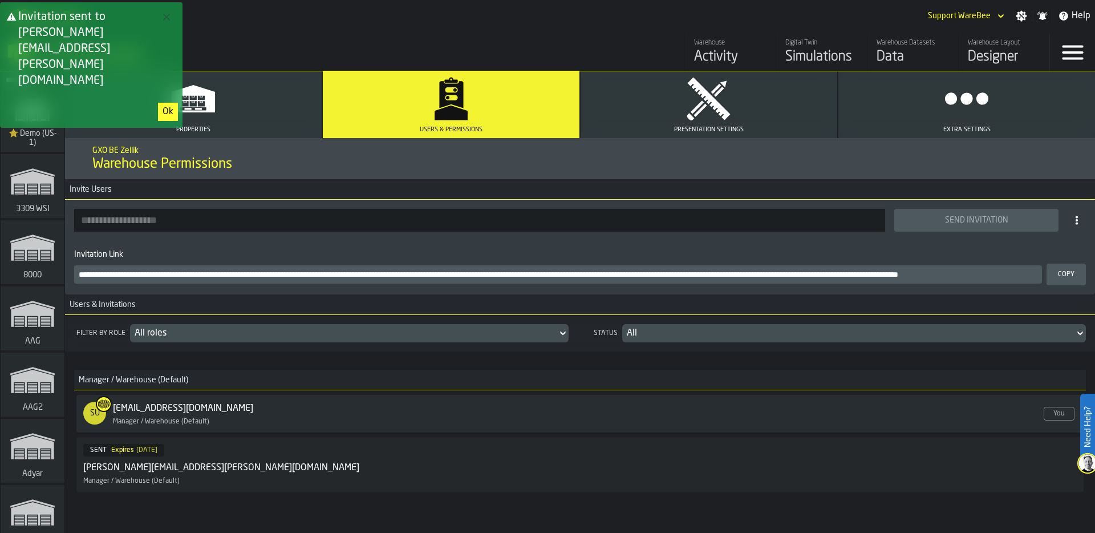
click at [168, 105] on div "Ok" at bounding box center [168, 112] width 11 height 14
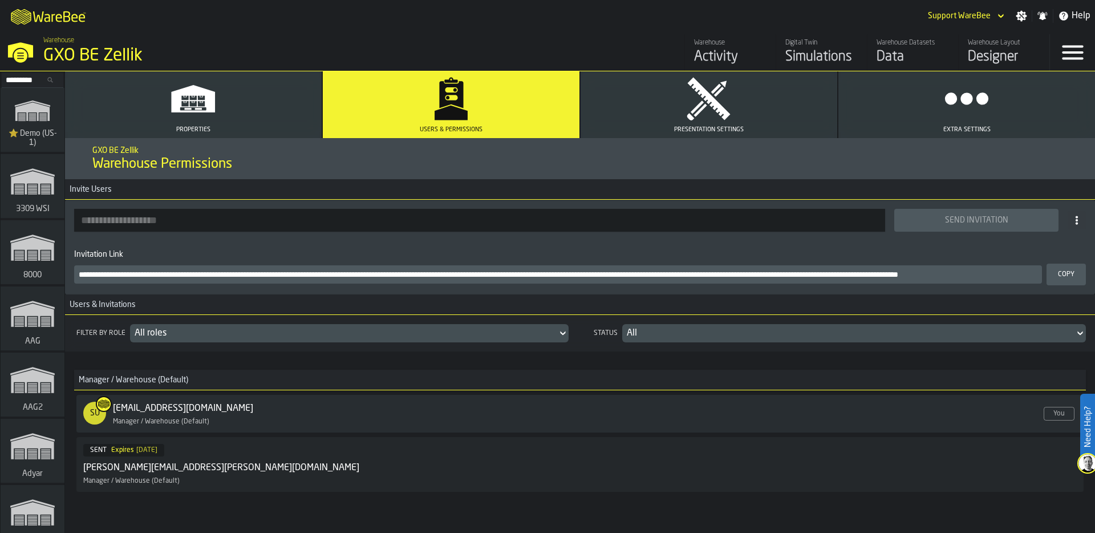
click at [185, 210] on input "button-toolbar-" at bounding box center [479, 220] width 811 height 23
click at [236, 65] on div "GXO BE Zellik" at bounding box center [197, 56] width 308 height 21
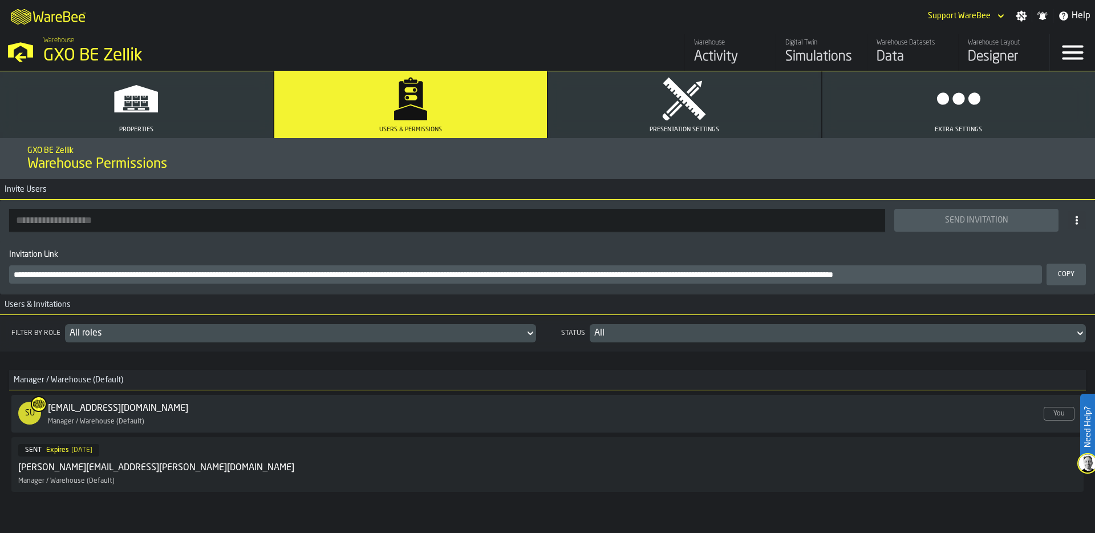
click at [217, 94] on button "Properties" at bounding box center [136, 104] width 273 height 67
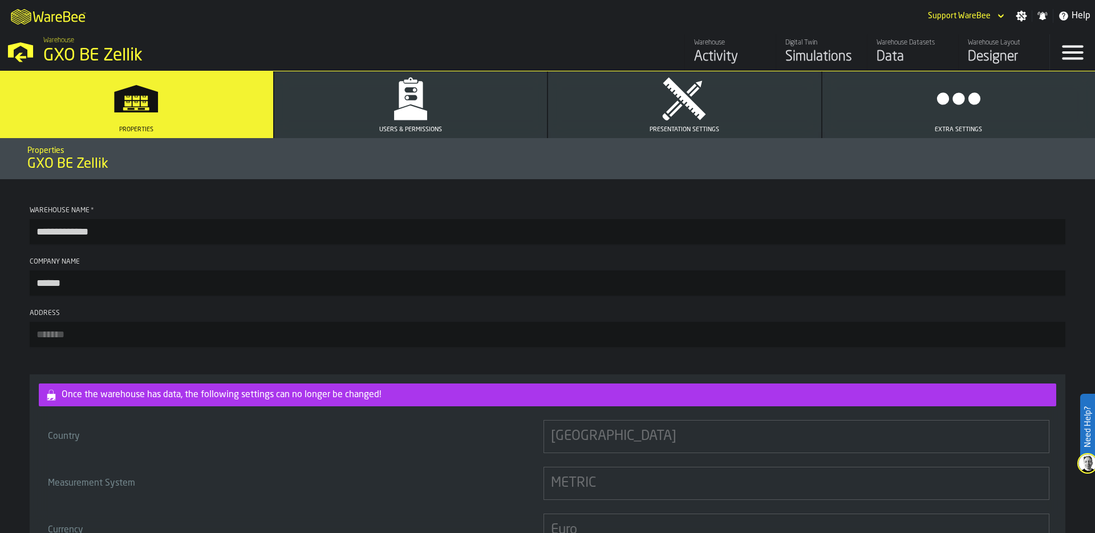
click at [399, 100] on icon "button" at bounding box center [411, 94] width 24 height 27
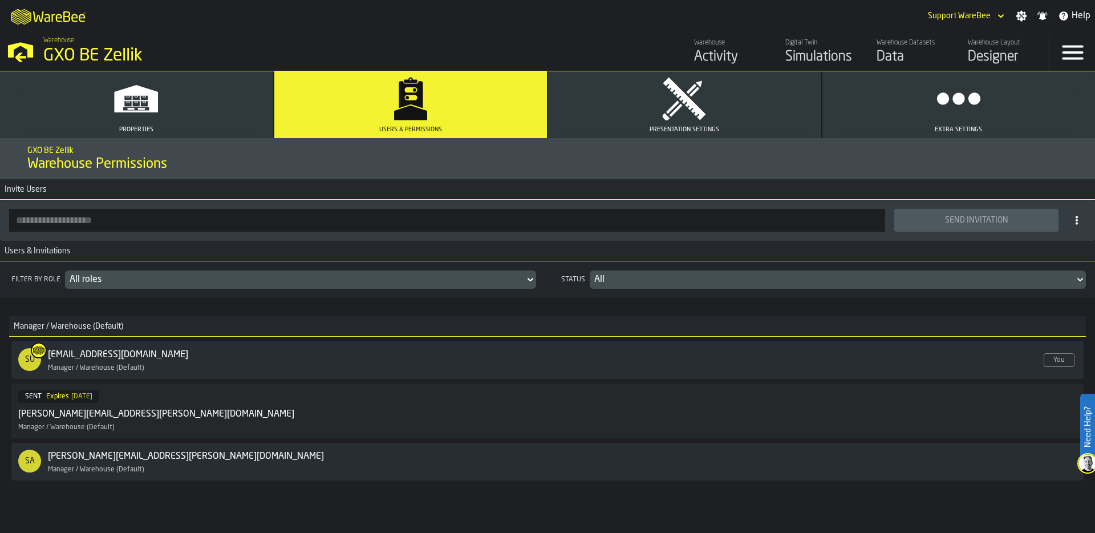
click at [122, 111] on icon "button" at bounding box center [137, 98] width 44 height 27
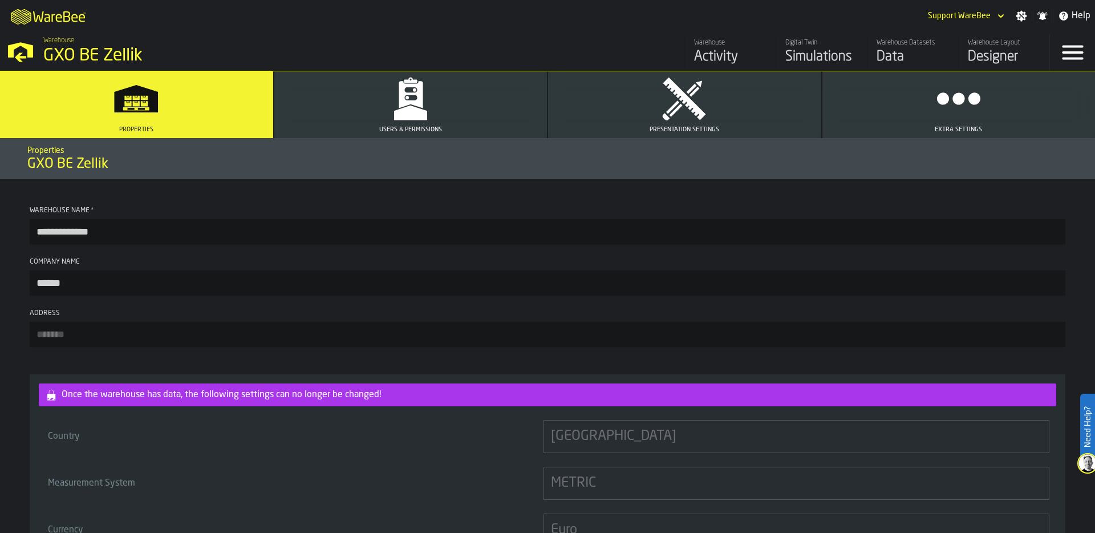
click at [329, 120] on button "Users & Permissions" at bounding box center [410, 104] width 273 height 67
